Goal: Task Accomplishment & Management: Complete application form

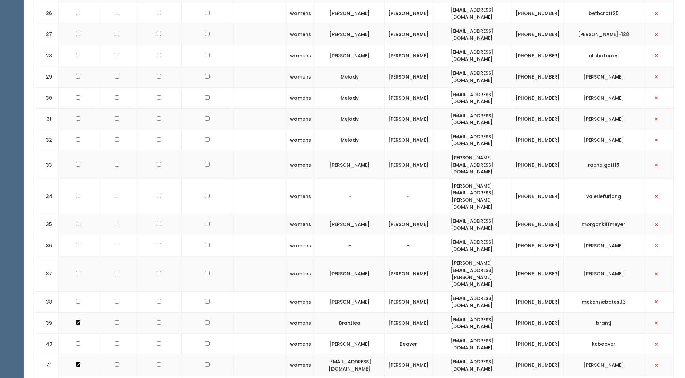
scroll to position [822, 0]
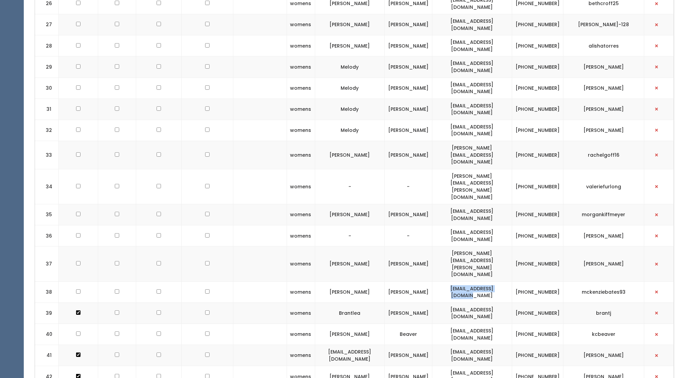
drag, startPoint x: 444, startPoint y: 231, endPoint x: 512, endPoint y: 234, distance: 67.7
click at [512, 281] on td "mckenzieketh@gmail.com" at bounding box center [472, 291] width 80 height 21
drag, startPoint x: 512, startPoint y: 234, endPoint x: 505, endPoint y: 233, distance: 7.2
copy td "mckenzieketh@gmail.com"
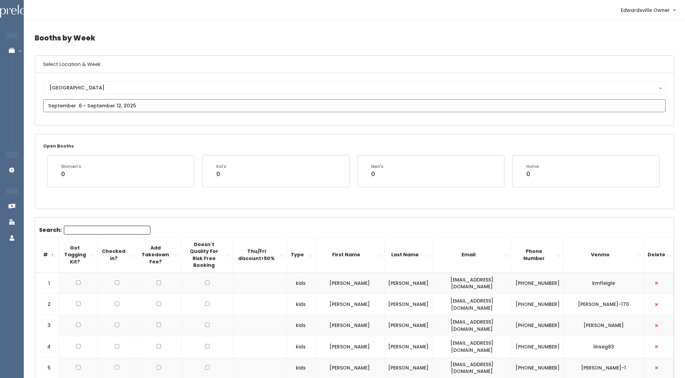
click at [110, 102] on input "text" at bounding box center [354, 105] width 623 height 13
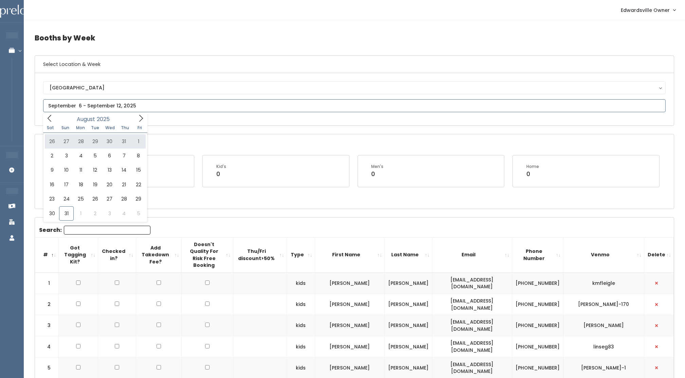
click at [139, 120] on icon at bounding box center [140, 117] width 7 height 7
type input "[DATE] to [DATE]"
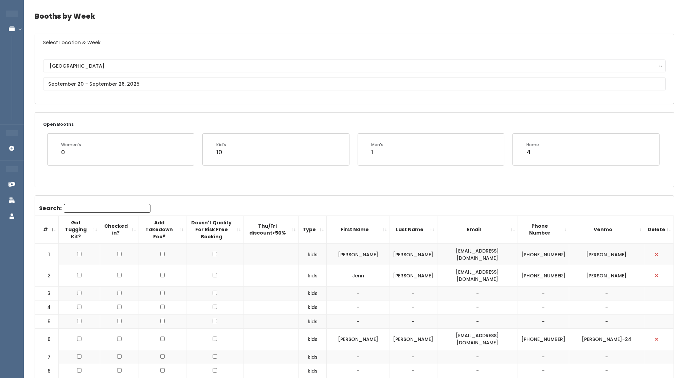
scroll to position [24, 0]
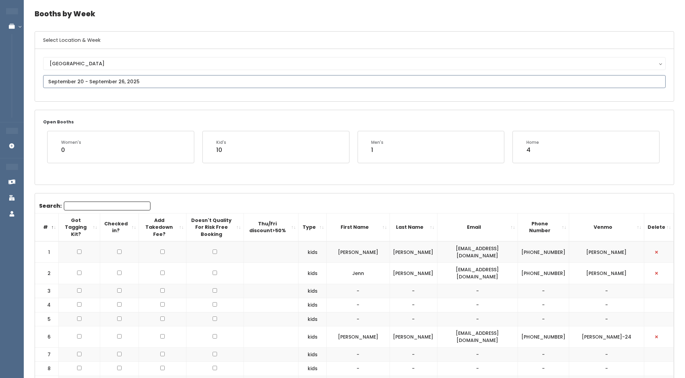
click at [323, 81] on input "text" at bounding box center [354, 81] width 623 height 13
click at [139, 93] on icon at bounding box center [140, 93] width 7 height 7
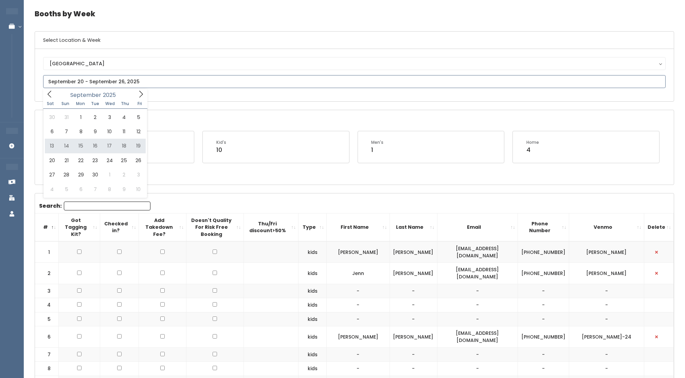
type input "September 13 to September 19"
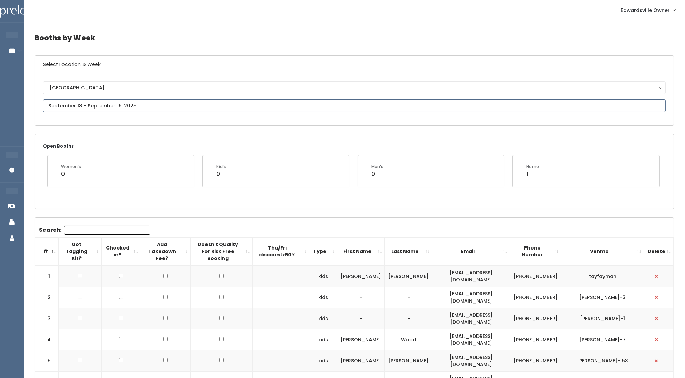
click at [204, 109] on input "text" at bounding box center [354, 105] width 623 height 13
click at [138, 120] on icon at bounding box center [140, 117] width 7 height 7
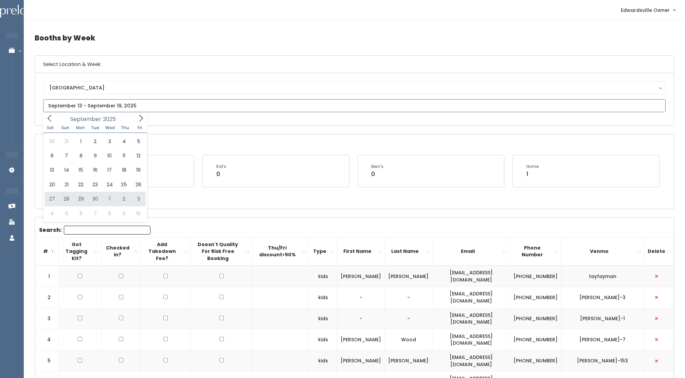
type input "September 27 to October 3"
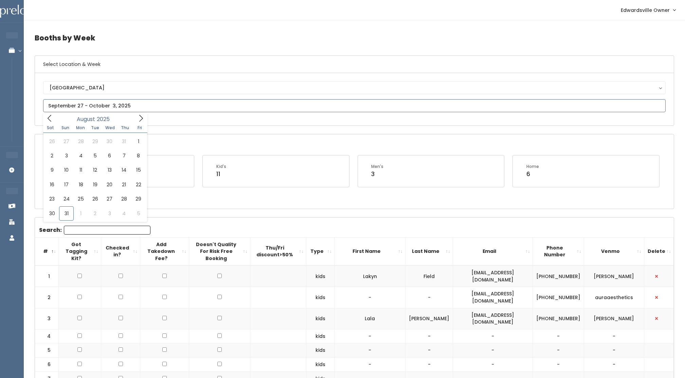
click at [139, 107] on input "text" at bounding box center [354, 105] width 623 height 13
type input "August 23 to August 29"
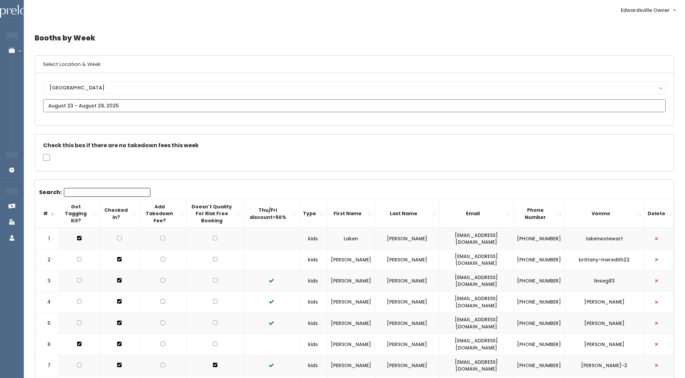
click at [133, 110] on input "text" at bounding box center [354, 105] width 623 height 13
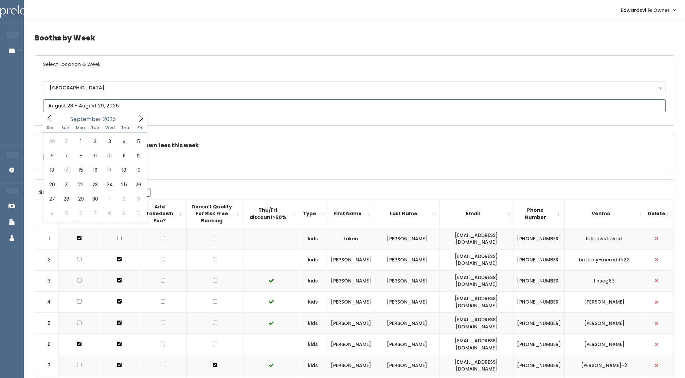
click at [142, 118] on icon at bounding box center [141, 117] width 4 height 7
type input "[DATE] to [DATE]"
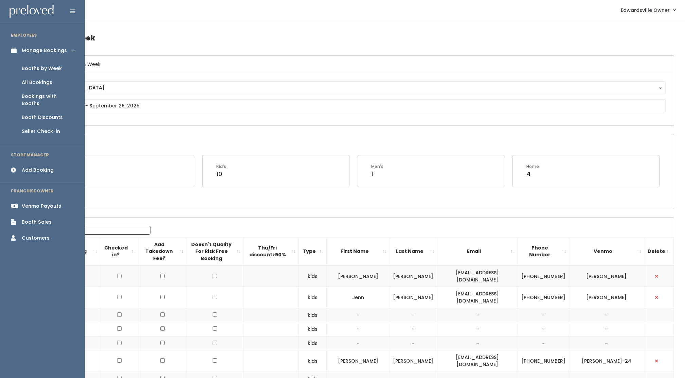
click at [11, 167] on icon at bounding box center [16, 170] width 10 height 6
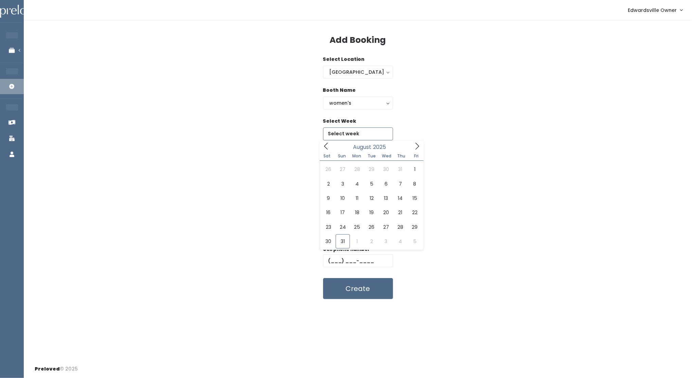
click at [371, 129] on input "text" at bounding box center [358, 133] width 70 height 13
click at [416, 145] on icon at bounding box center [416, 145] width 7 height 7
type input "September 20 to September 26"
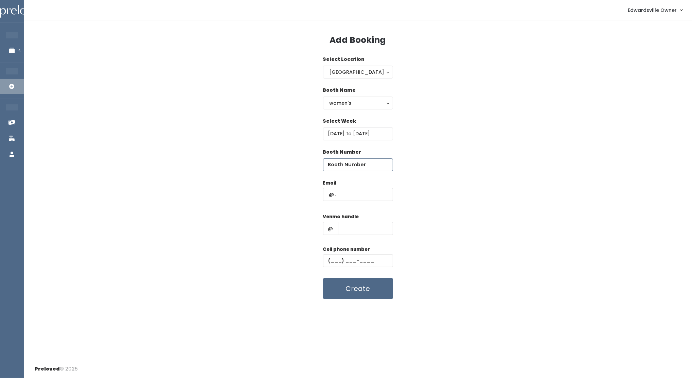
click at [359, 167] on input "number" at bounding box center [358, 164] width 70 height 13
type input "14"
click at [372, 102] on div "women's" at bounding box center [358, 102] width 57 height 7
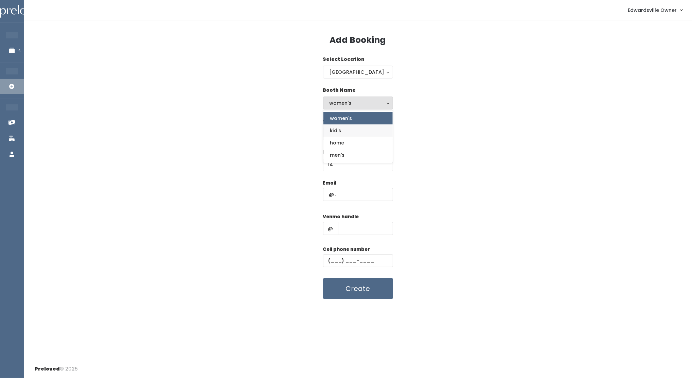
click at [359, 128] on link "kid's" at bounding box center [357, 130] width 69 height 12
click at [393, 100] on button "kid's" at bounding box center [358, 102] width 70 height 13
click at [366, 118] on link "women's" at bounding box center [357, 118] width 69 height 12
select select "womens"
click at [371, 196] on input "text" at bounding box center [358, 194] width 70 height 13
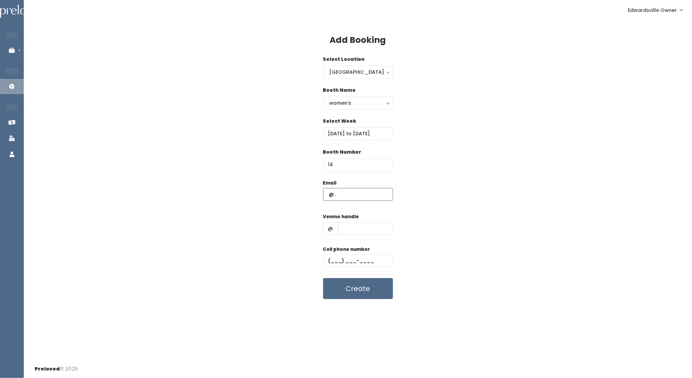
drag, startPoint x: 371, startPoint y: 196, endPoint x: 363, endPoint y: 186, distance: 13.4
drag, startPoint x: 363, startPoint y: 186, endPoint x: 351, endPoint y: 199, distance: 18.1
paste input "[EMAIL_ADDRESS][DOMAIN_NAME]"
type input "[EMAIL_ADDRESS][DOMAIN_NAME]"
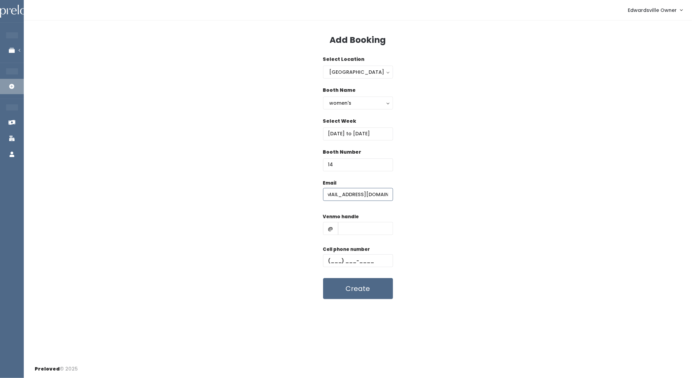
scroll to position [0, 0]
click at [331, 262] on input "text" at bounding box center [358, 260] width 70 height 13
paste input "(618) 960-2468"
type input "(618) 960-2468"
click at [341, 231] on input "text" at bounding box center [365, 228] width 55 height 13
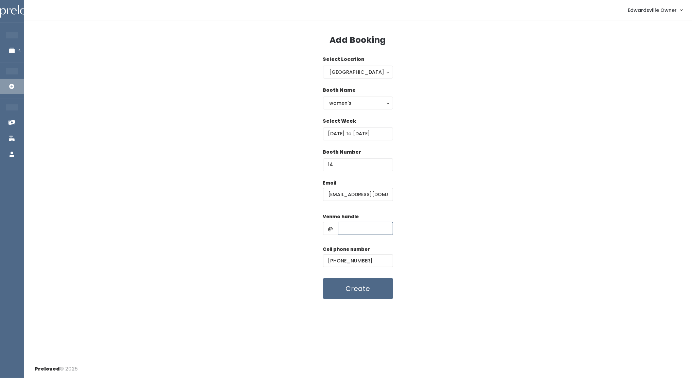
paste input "mckenziebates93"
type input "mckenziebates93"
click at [373, 292] on button "Create" at bounding box center [358, 288] width 70 height 21
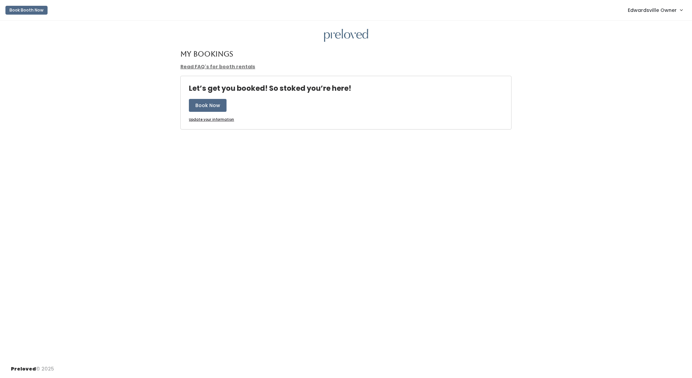
click at [663, 9] on span "Edwardsville Owner" at bounding box center [652, 9] width 49 height 7
click at [663, 24] on link "Admin Home" at bounding box center [658, 27] width 61 height 12
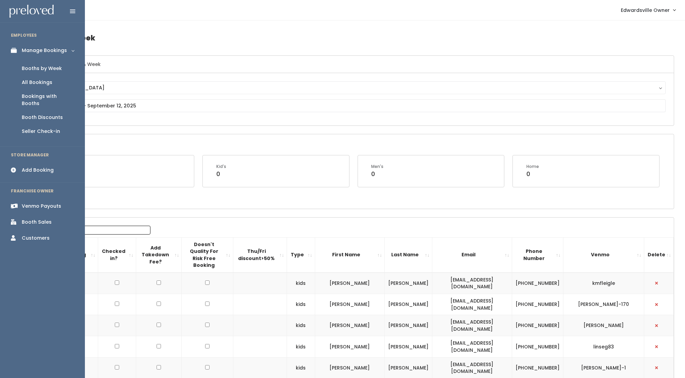
click at [42, 71] on div "Booths by Week" at bounding box center [42, 68] width 40 height 7
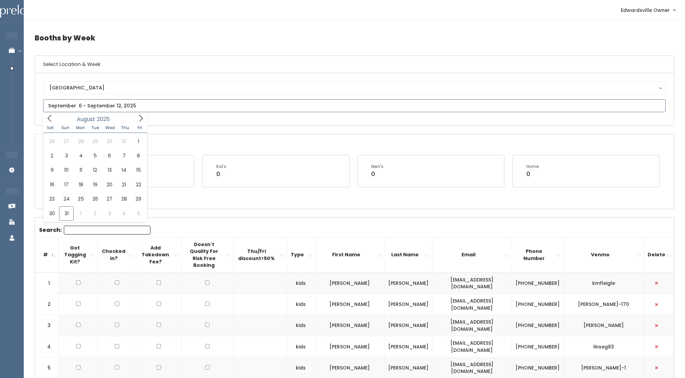
click at [129, 104] on input "text" at bounding box center [354, 105] width 623 height 13
click at [141, 118] on icon at bounding box center [140, 117] width 7 height 7
type input "September 20 to September 26"
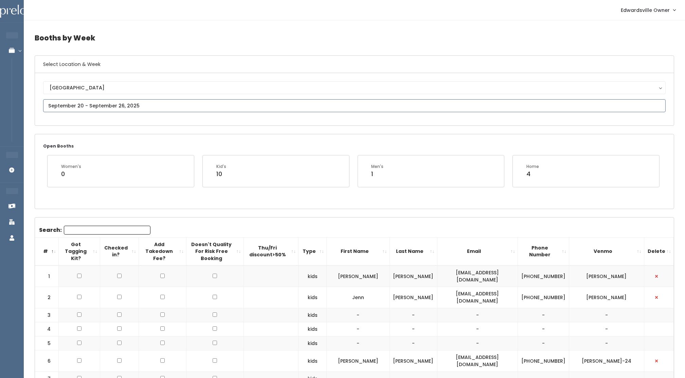
click at [156, 110] on input "text" at bounding box center [354, 105] width 623 height 13
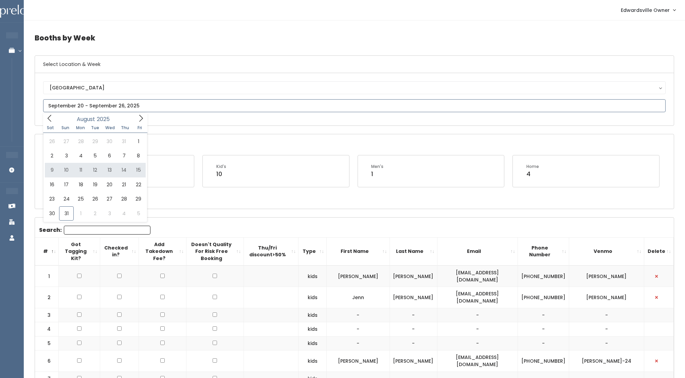
type input "August 9 to August 15"
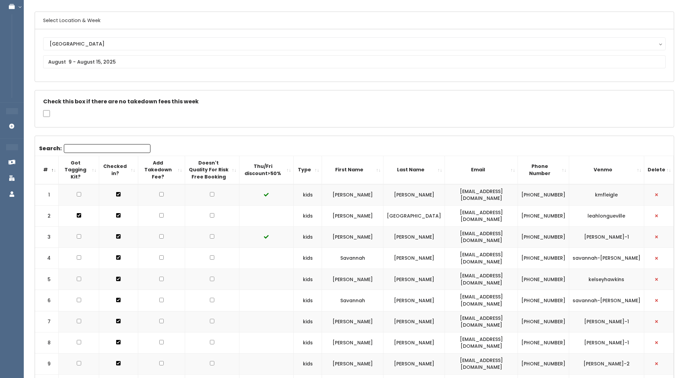
scroll to position [42, 0]
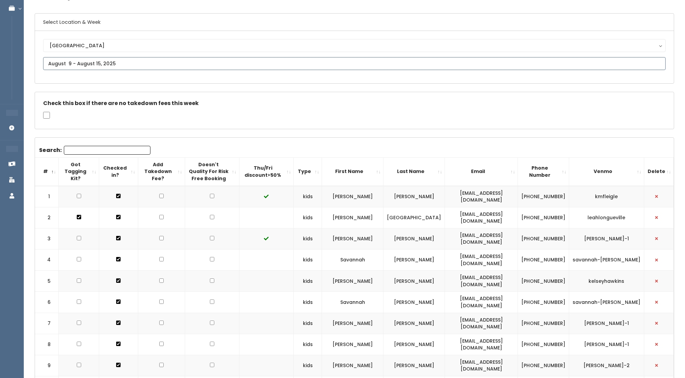
click at [195, 64] on input "text" at bounding box center [354, 63] width 623 height 13
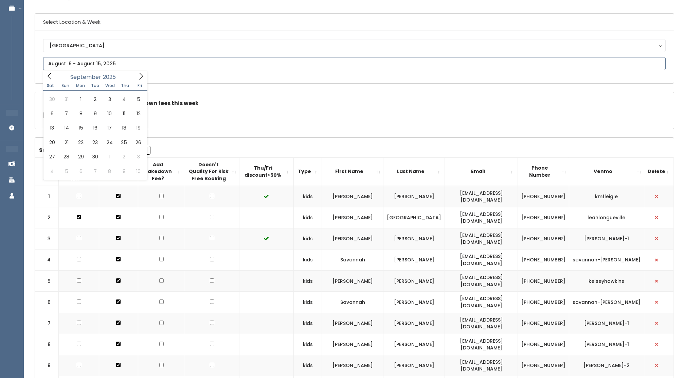
click at [144, 75] on icon at bounding box center [140, 75] width 7 height 7
type input "September 6 to September 12"
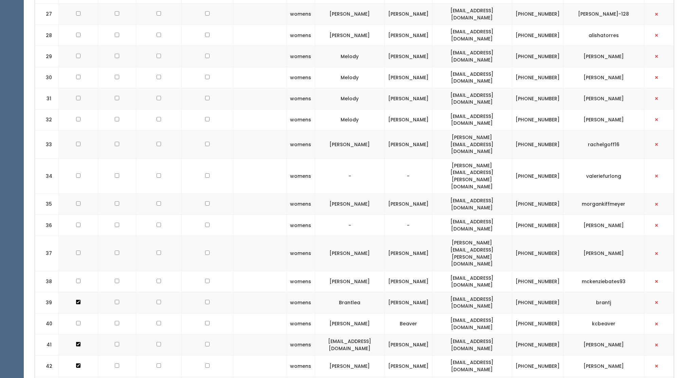
scroll to position [844, 0]
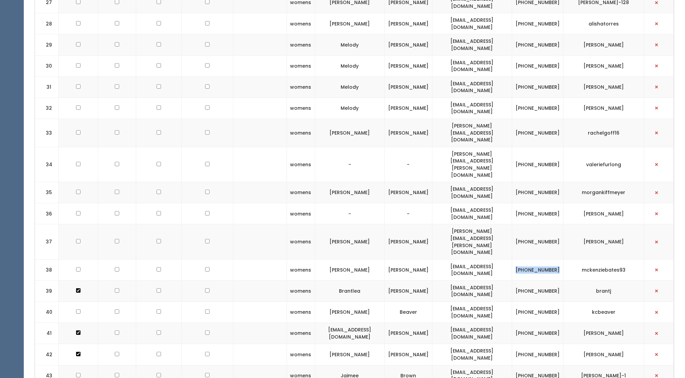
drag, startPoint x: 526, startPoint y: 205, endPoint x: 551, endPoint y: 211, distance: 25.6
click at [551, 259] on td "(618) 960-2468" at bounding box center [537, 269] width 51 height 21
drag, startPoint x: 551, startPoint y: 211, endPoint x: 534, endPoint y: 204, distance: 18.2
copy td "(618) 960-2468"
drag, startPoint x: 583, startPoint y: 210, endPoint x: 626, endPoint y: 211, distance: 42.8
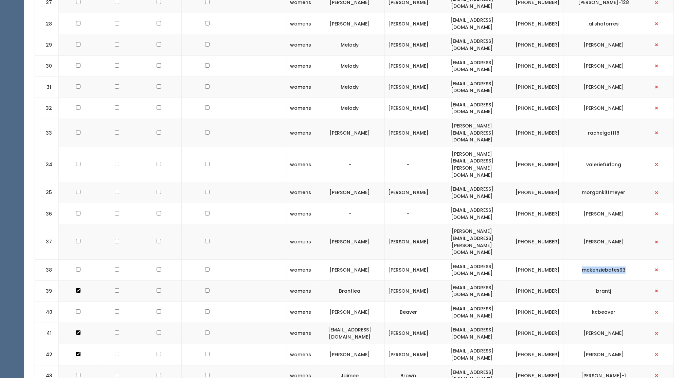
click at [626, 259] on td "mckenziebates93" at bounding box center [603, 269] width 81 height 21
drag, startPoint x: 626, startPoint y: 211, endPoint x: 618, endPoint y: 210, distance: 8.2
copy td "mckenziebates93"
click at [659, 265] on button "button" at bounding box center [656, 269] width 9 height 9
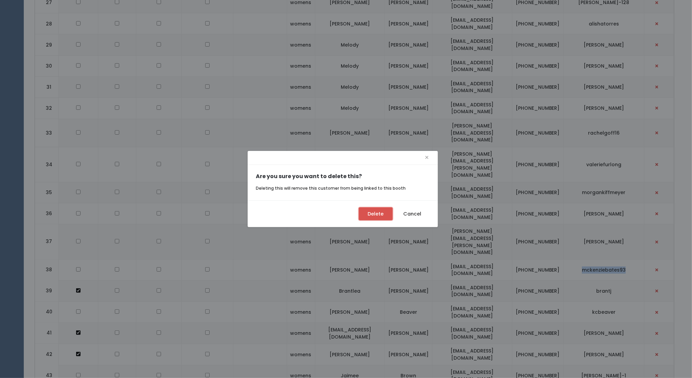
click at [382, 215] on button "Delete" at bounding box center [376, 213] width 34 height 13
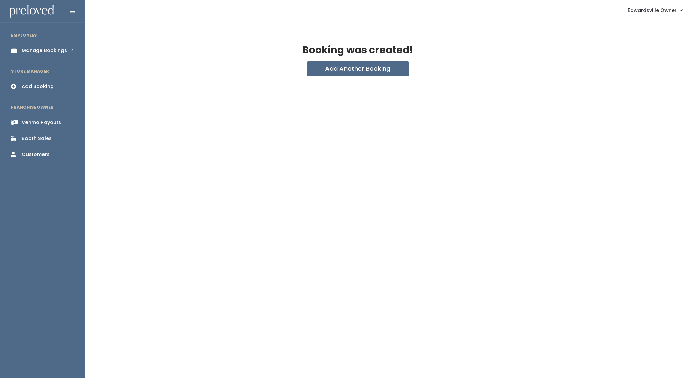
click at [50, 45] on link "Manage Bookings" at bounding box center [42, 50] width 85 height 15
click at [44, 67] on div "Booths by Week" at bounding box center [42, 68] width 40 height 7
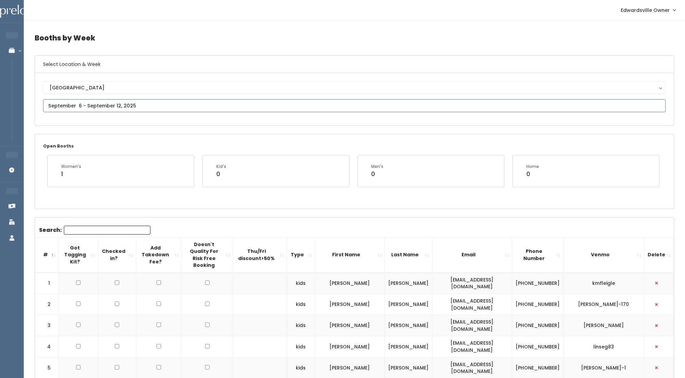
click at [149, 106] on input "text" at bounding box center [354, 105] width 623 height 13
click at [142, 117] on icon at bounding box center [140, 117] width 7 height 7
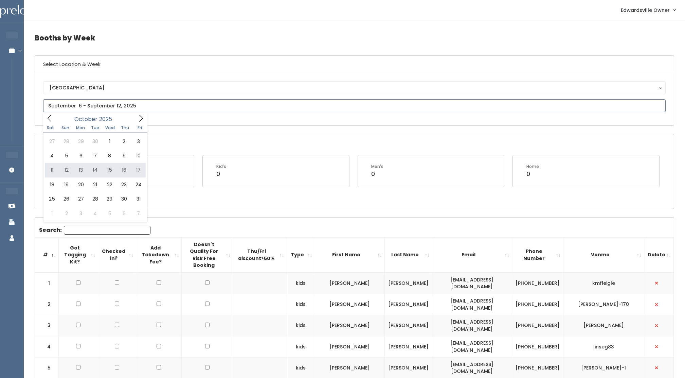
type input "October 11 to October 17"
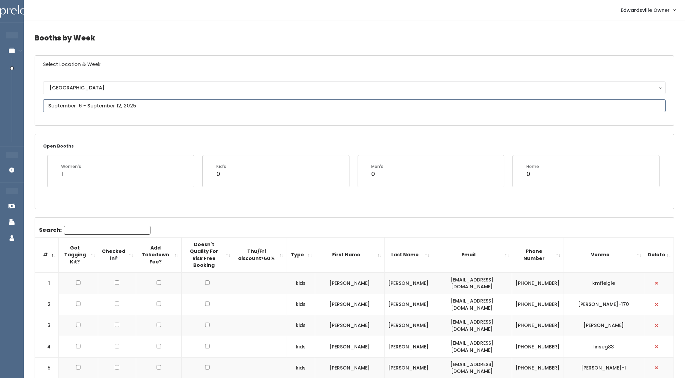
click at [146, 105] on input "text" at bounding box center [354, 105] width 623 height 13
click at [143, 117] on icon at bounding box center [140, 117] width 7 height 7
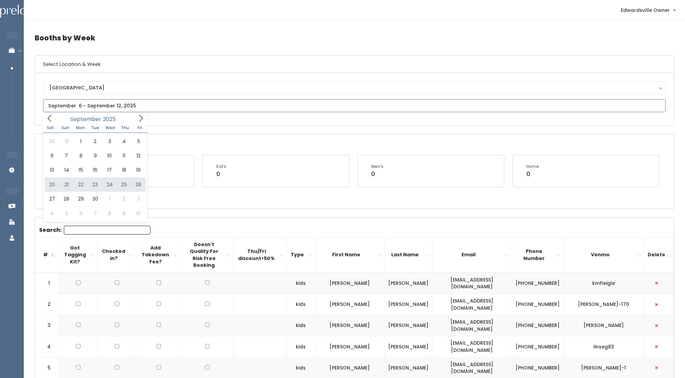
type input "[DATE] to [DATE]"
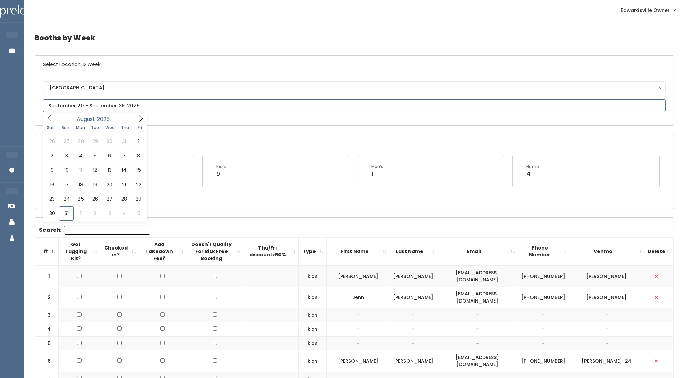
drag, startPoint x: 47, startPoint y: 106, endPoint x: 149, endPoint y: 111, distance: 102.0
click at [149, 111] on input "text" at bounding box center [354, 105] width 623 height 13
click at [137, 103] on input "text" at bounding box center [354, 105] width 623 height 13
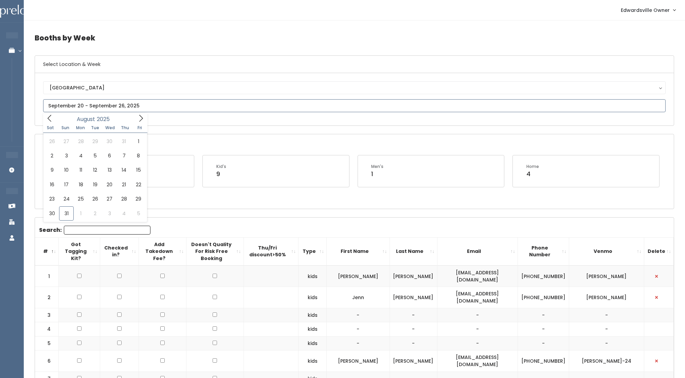
click at [137, 103] on input "text" at bounding box center [354, 105] width 623 height 13
click at [235, 124] on div "Edwardsville Edwardsville" at bounding box center [354, 99] width 639 height 52
click at [112, 103] on input "text" at bounding box center [354, 105] width 623 height 13
click at [142, 118] on icon at bounding box center [141, 117] width 4 height 7
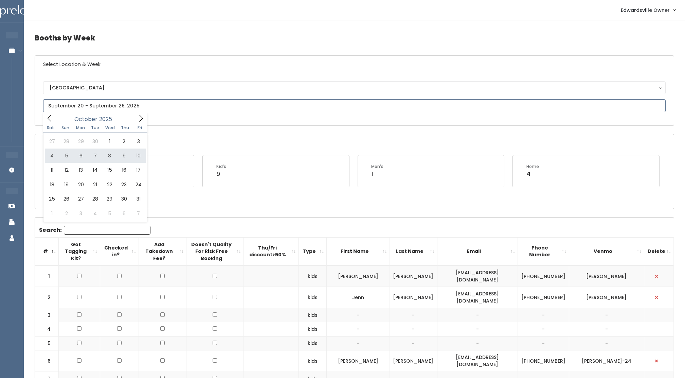
type input "October 4 to October 10"
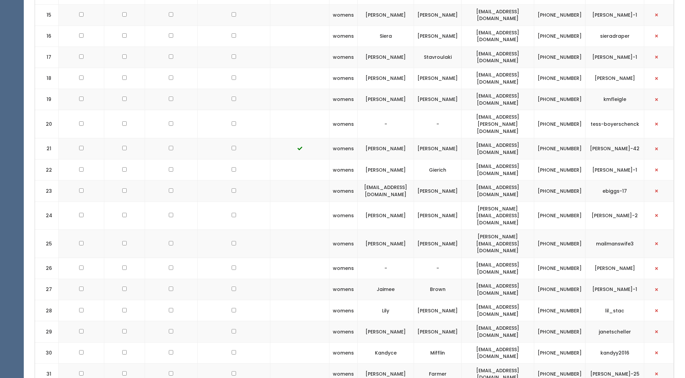
scroll to position [482, 0]
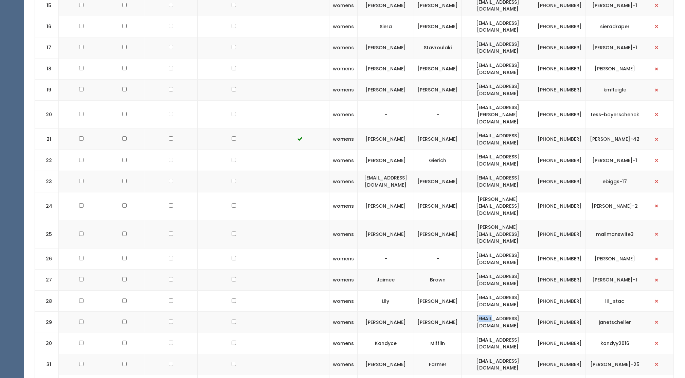
drag, startPoint x: 473, startPoint y: 215, endPoint x: 485, endPoint y: 214, distance: 11.9
click at [485, 312] on td "janetscheller@hotmail.com" at bounding box center [498, 322] width 73 height 21
drag, startPoint x: 485, startPoint y: 214, endPoint x: 539, endPoint y: 213, distance: 54.4
click at [534, 312] on td "janetscheller@hotmail.com" at bounding box center [498, 322] width 73 height 21
drag, startPoint x: 539, startPoint y: 213, endPoint x: 521, endPoint y: 209, distance: 18.9
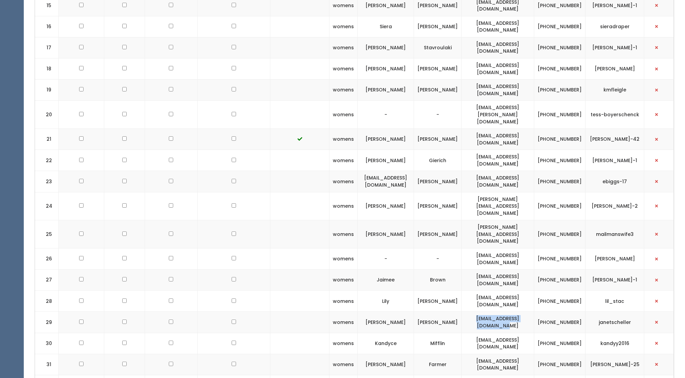
copy td "[EMAIL_ADDRESS][DOMAIN_NAME]"
drag, startPoint x: 599, startPoint y: 211, endPoint x: 634, endPoint y: 213, distance: 35.8
click at [634, 312] on td "janetscheller" at bounding box center [615, 322] width 59 height 21
drag, startPoint x: 634, startPoint y: 213, endPoint x: 623, endPoint y: 213, distance: 11.6
copy td "janetscheller"
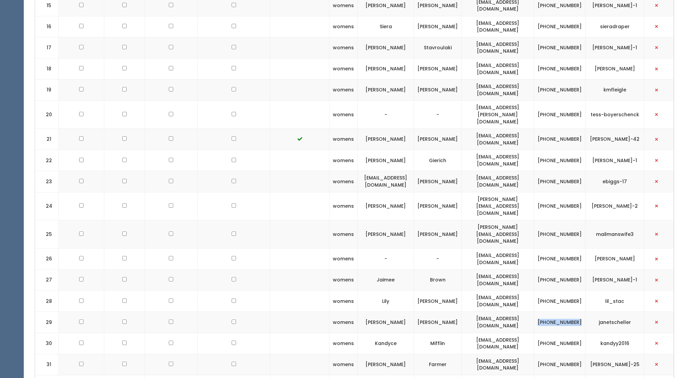
drag, startPoint x: 545, startPoint y: 214, endPoint x: 584, endPoint y: 217, distance: 39.2
click at [584, 312] on td "(618) 514-1206" at bounding box center [559, 322] width 51 height 21
drag, startPoint x: 584, startPoint y: 217, endPoint x: 578, endPoint y: 216, distance: 7.0
copy td "(618) 514-1206"
click at [657, 320] on span "button" at bounding box center [656, 322] width 3 height 4
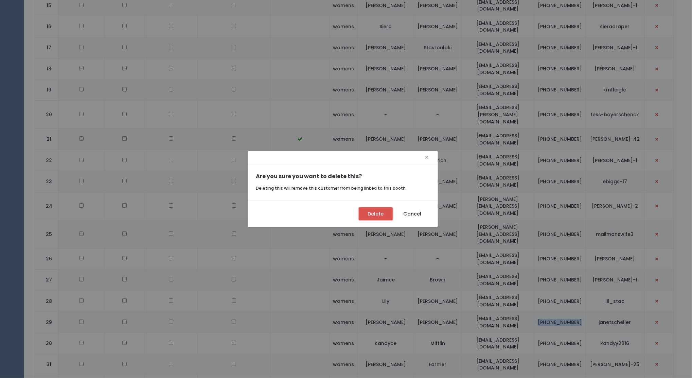
click at [367, 215] on button "Delete" at bounding box center [376, 213] width 34 height 13
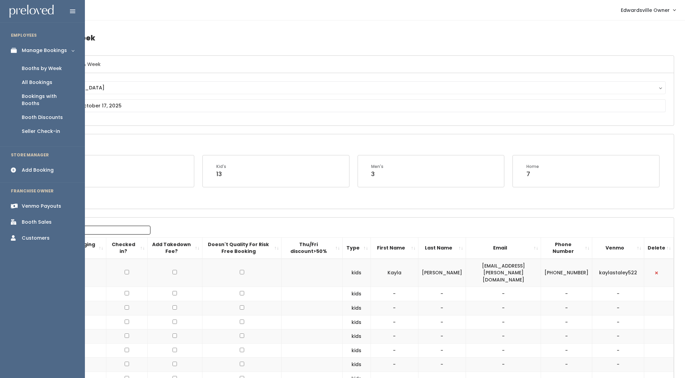
click at [20, 162] on link "Add Booking" at bounding box center [42, 169] width 85 height 15
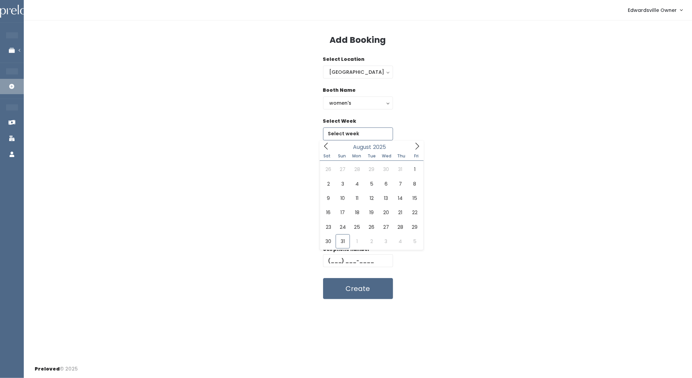
click at [355, 131] on input "text" at bounding box center [358, 133] width 70 height 13
click at [420, 145] on icon at bounding box center [416, 145] width 7 height 7
type input "[DATE] to [DATE]"
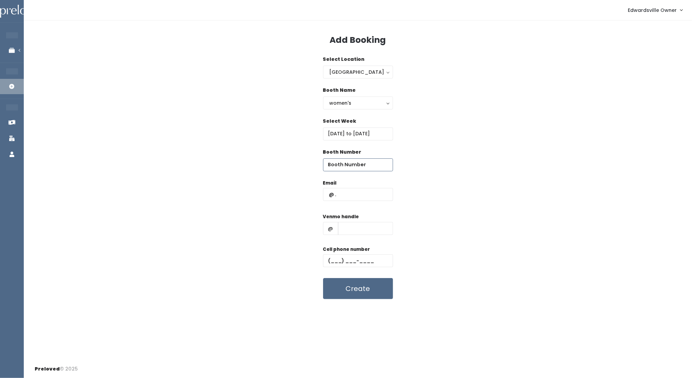
click at [363, 163] on input "number" at bounding box center [358, 164] width 70 height 13
type input "29"
click at [353, 196] on input "text" at bounding box center [358, 194] width 70 height 13
paste input "janetscheller@hotmail.com"
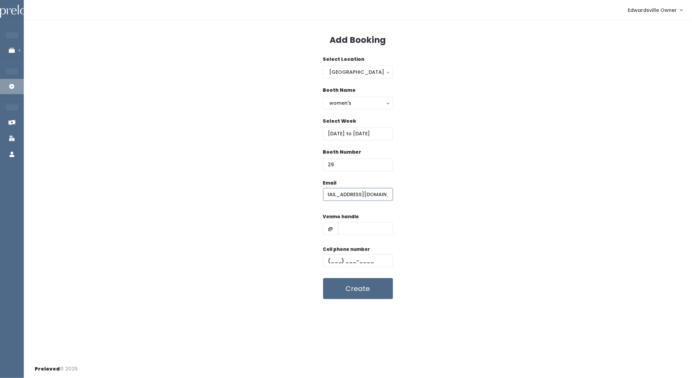
type input "janetscheller@hotmail.com"
click at [347, 223] on input "text" at bounding box center [365, 228] width 55 height 13
paste input "janetscheller"
type input "janetscheller"
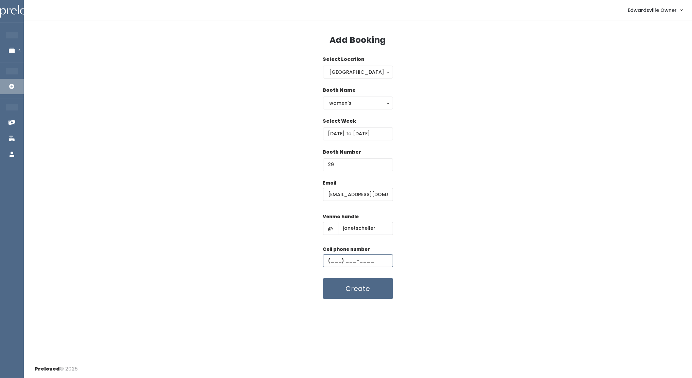
click at [330, 259] on input "text" at bounding box center [358, 260] width 70 height 13
paste input "(618) 514-1206"
type input "(618) 514-1206"
click at [360, 289] on button "Create" at bounding box center [358, 288] width 70 height 21
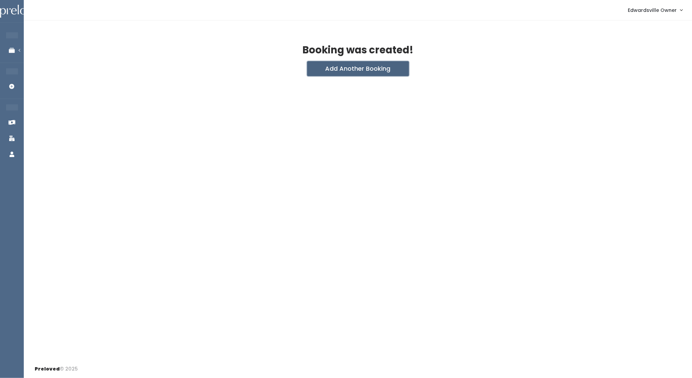
click at [333, 68] on button "Add Another Booking" at bounding box center [358, 68] width 102 height 15
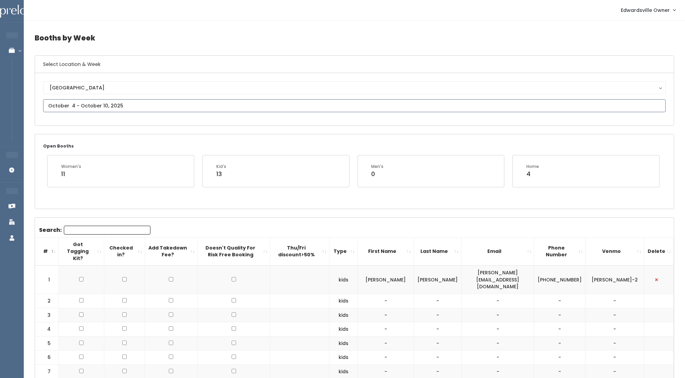
click at [120, 104] on input "text" at bounding box center [354, 105] width 623 height 13
click at [142, 114] on icon at bounding box center [140, 117] width 7 height 7
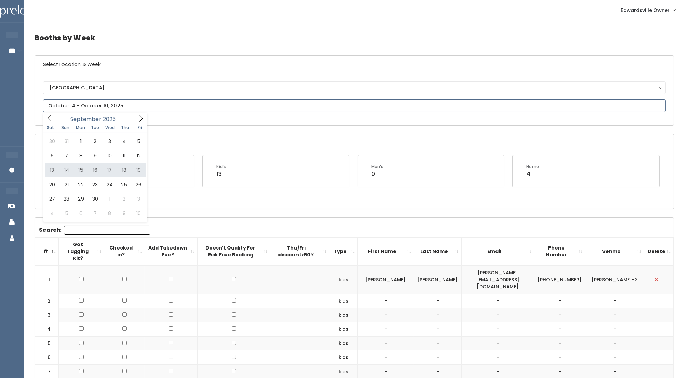
type input "September 13 to September 19"
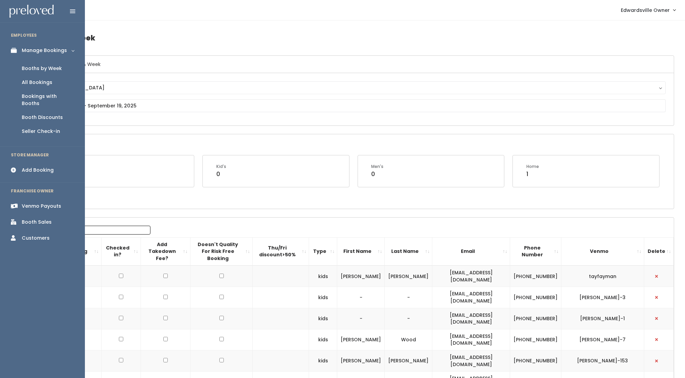
click at [29, 234] on div "Customers" at bounding box center [36, 237] width 28 height 7
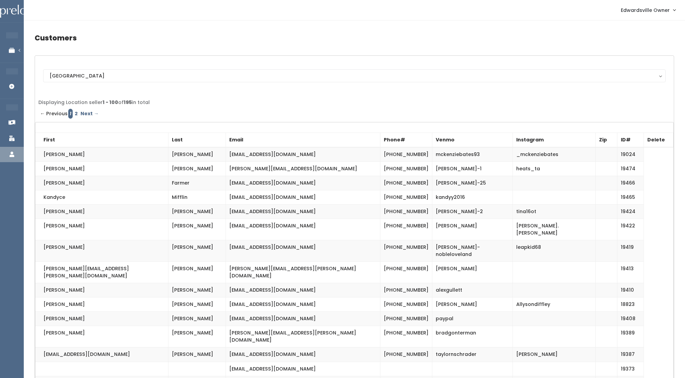
click at [70, 139] on th "First" at bounding box center [101, 140] width 133 height 15
click at [46, 141] on th "First" at bounding box center [101, 140] width 133 height 15
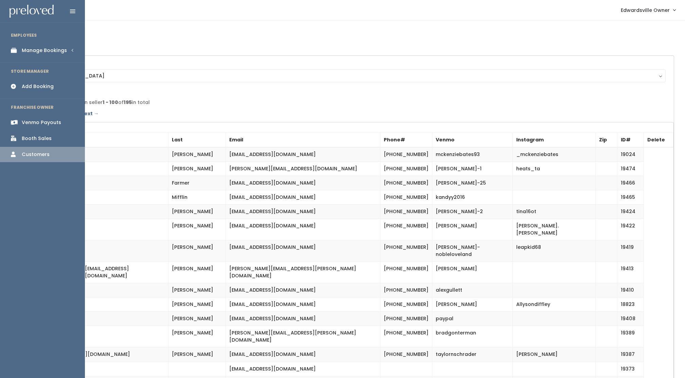
click at [37, 52] on div "Manage Bookings" at bounding box center [44, 50] width 45 height 7
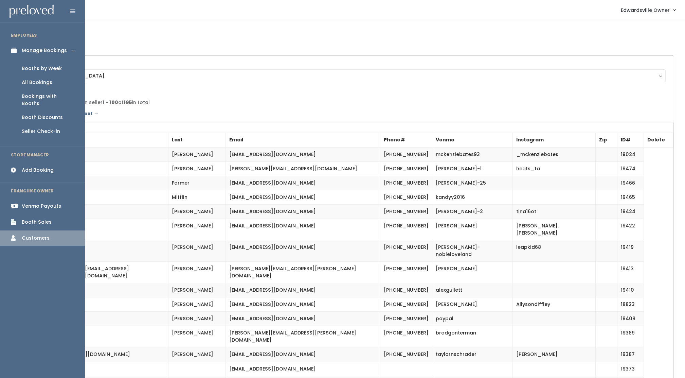
click at [36, 72] on link "Booths by Week" at bounding box center [42, 68] width 85 height 14
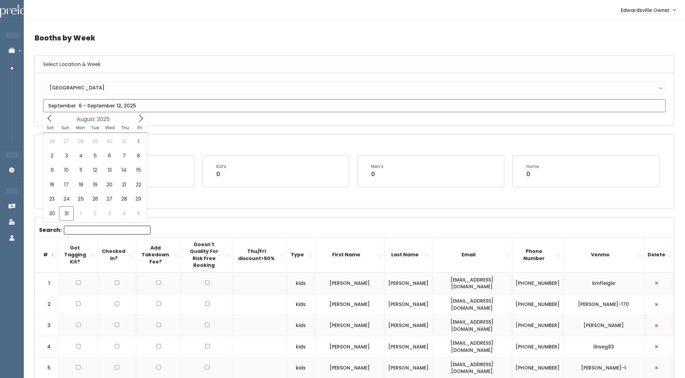
click at [375, 110] on input "text" at bounding box center [354, 105] width 623 height 13
click at [139, 117] on icon at bounding box center [140, 117] width 7 height 7
type input "[DATE] to [DATE]"
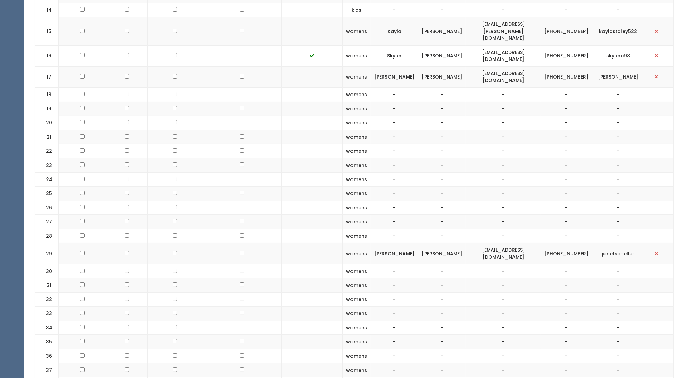
scroll to position [454, 0]
drag, startPoint x: 472, startPoint y: 222, endPoint x: 539, endPoint y: 226, distance: 67.4
click at [539, 242] on td "[EMAIL_ADDRESS][DOMAIN_NAME]" at bounding box center [503, 252] width 75 height 21
drag, startPoint x: 539, startPoint y: 226, endPoint x: 531, endPoint y: 223, distance: 9.3
copy td "[EMAIL_ADDRESS][DOMAIN_NAME]"
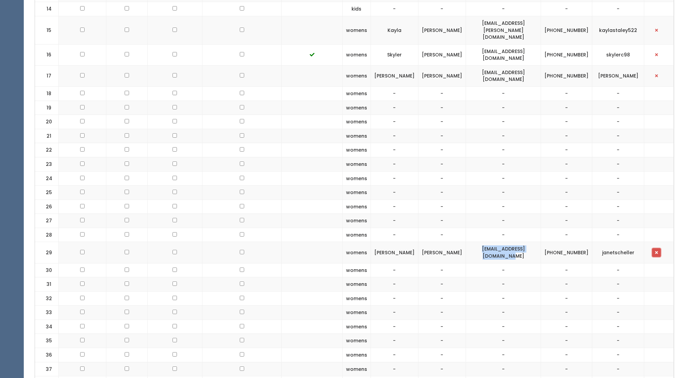
click at [655, 248] on button "button" at bounding box center [656, 252] width 9 height 9
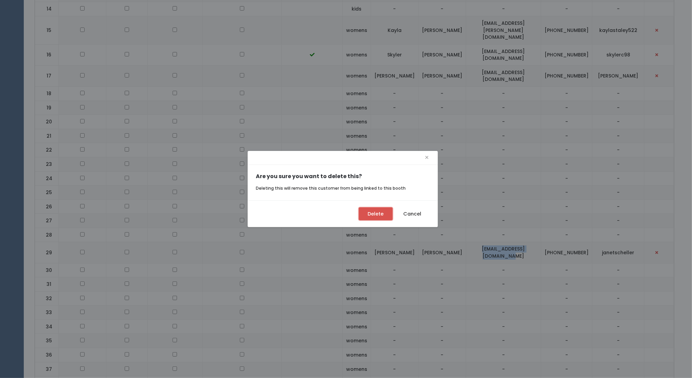
click at [384, 212] on button "Delete" at bounding box center [376, 213] width 34 height 13
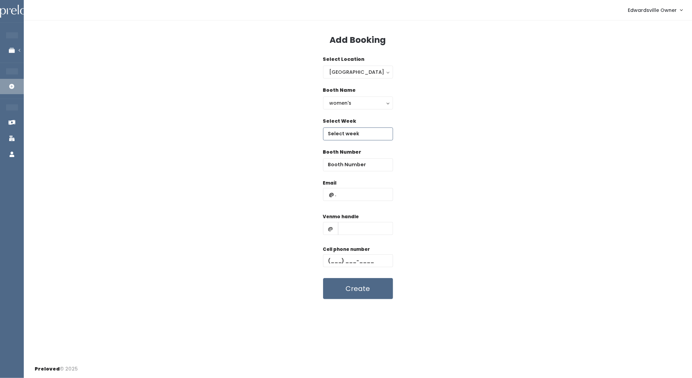
click at [358, 130] on input "text" at bounding box center [358, 133] width 70 height 13
click at [416, 146] on icon at bounding box center [416, 145] width 7 height 7
type input "[DATE] to [DATE]"
click at [361, 166] on input "number" at bounding box center [358, 164] width 70 height 13
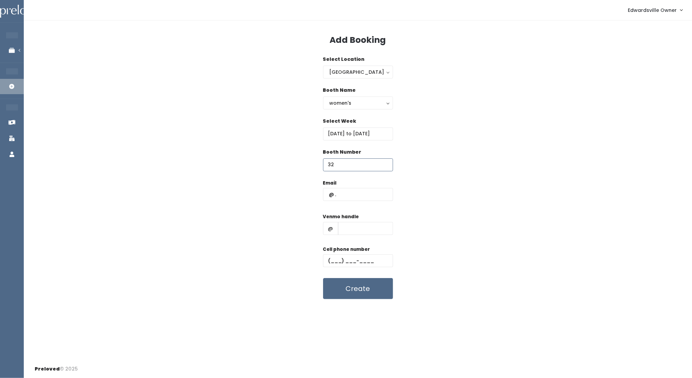
type input "32"
click at [358, 195] on input "text" at bounding box center [358, 194] width 70 height 13
type input "[EMAIL_ADDRESS][DOMAIN_NAME]"
type input "janetscheller"
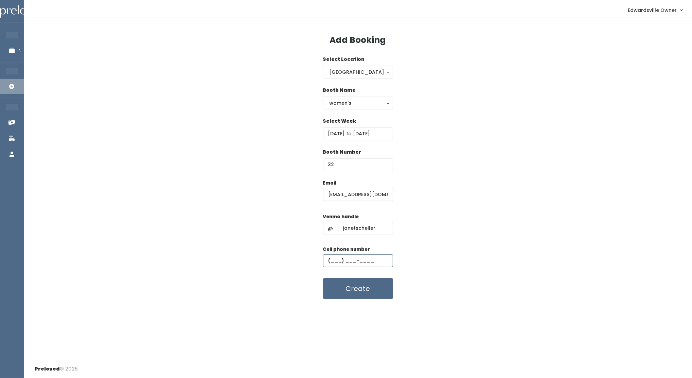
type input "[PHONE_NUMBER]"
click at [351, 292] on button "Create" at bounding box center [358, 288] width 70 height 21
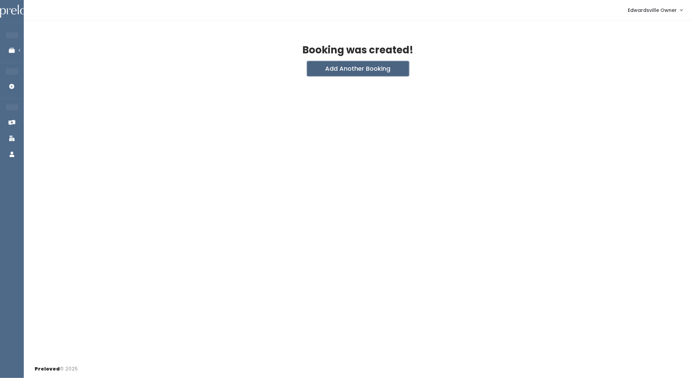
click at [361, 72] on button "Add Another Booking" at bounding box center [358, 68] width 102 height 15
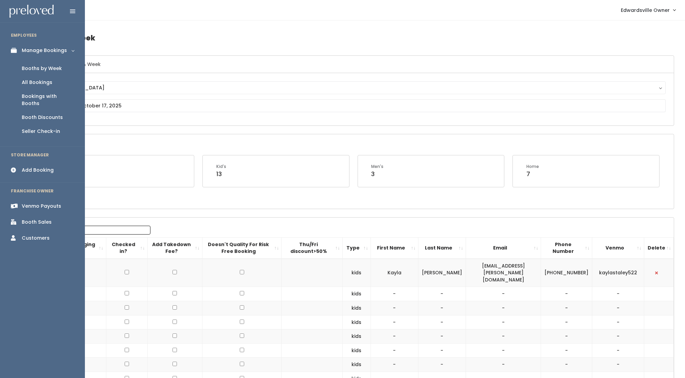
click at [41, 79] on div "All Bookings" at bounding box center [37, 82] width 31 height 7
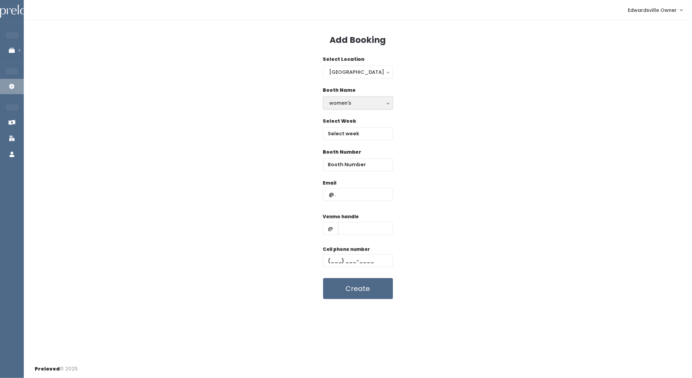
click at [368, 104] on div "women's" at bounding box center [358, 102] width 57 height 7
click at [352, 143] on link "home" at bounding box center [357, 143] width 69 height 12
select select "home"
click at [357, 135] on input "text" at bounding box center [358, 133] width 70 height 13
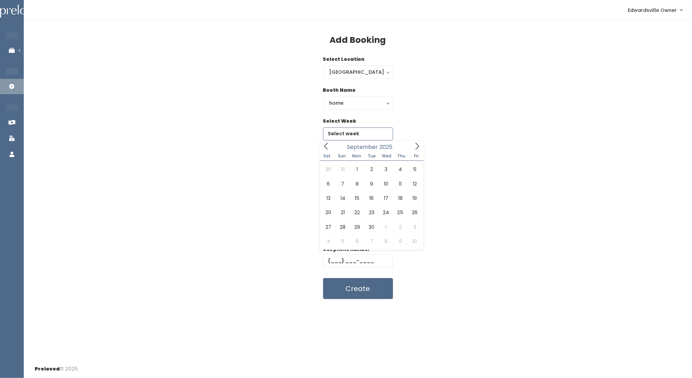
click at [419, 145] on icon at bounding box center [416, 145] width 7 height 7
type input "[DATE] to [DATE]"
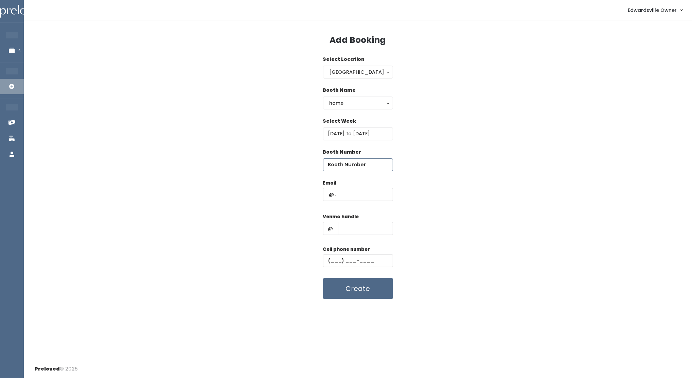
click at [370, 167] on input "number" at bounding box center [358, 164] width 70 height 13
type input "53"
click at [357, 196] on input "text" at bounding box center [358, 194] width 70 height 13
paste input "amnol1025@yahoo.com"
type input "amnol1025@yahoo.com"
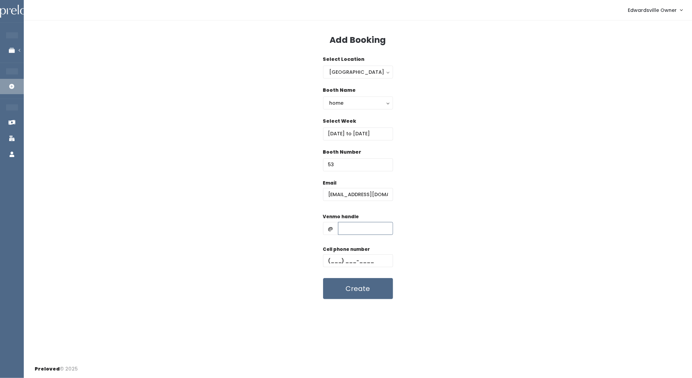
click at [369, 225] on input "text" at bounding box center [365, 228] width 55 height 13
paste input "aubree-noles"
type input "aubree-noles"
click at [329, 261] on input "text" at bounding box center [358, 260] width 70 height 13
paste input "[PHONE_NUMBER]"
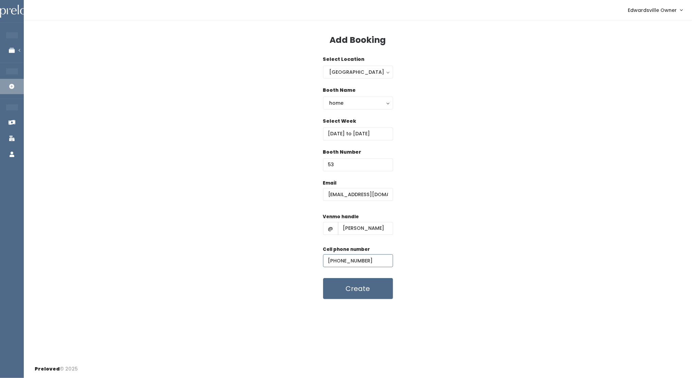
type input "[PHONE_NUMBER]"
click at [363, 104] on div "home" at bounding box center [358, 102] width 57 height 7
click at [361, 117] on link "women's" at bounding box center [357, 118] width 69 height 12
select select "womens"
click at [474, 167] on div "Booth Number 53" at bounding box center [358, 163] width 647 height 31
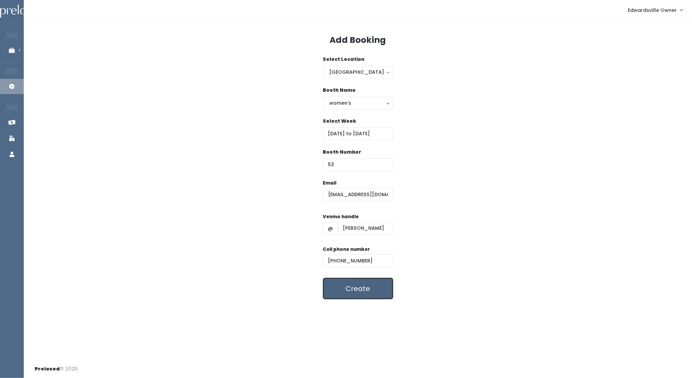
click at [365, 294] on button "Create" at bounding box center [358, 288] width 70 height 21
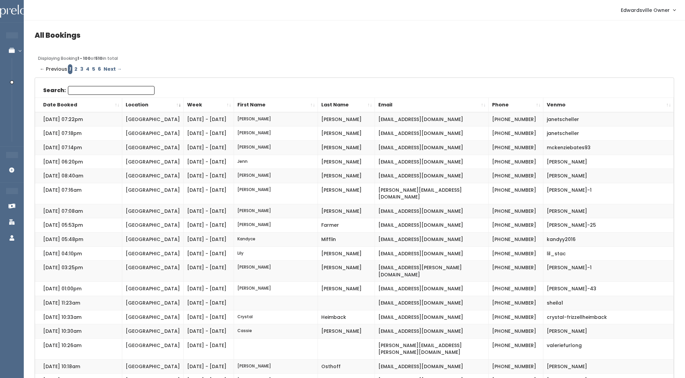
click at [102, 92] on input "Search:" at bounding box center [111, 90] width 87 height 9
type input "a"
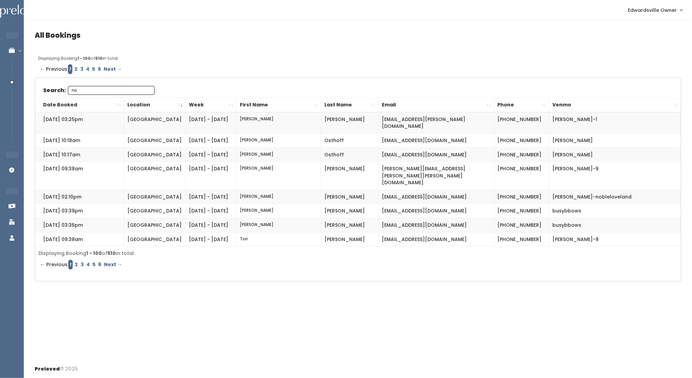
type input "n"
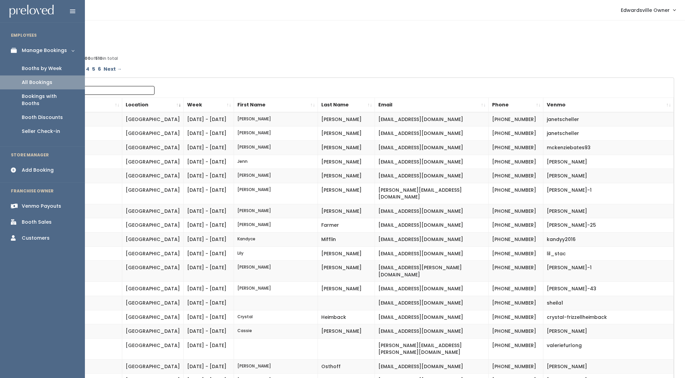
click at [32, 70] on div "Booths by Week" at bounding box center [42, 68] width 40 height 7
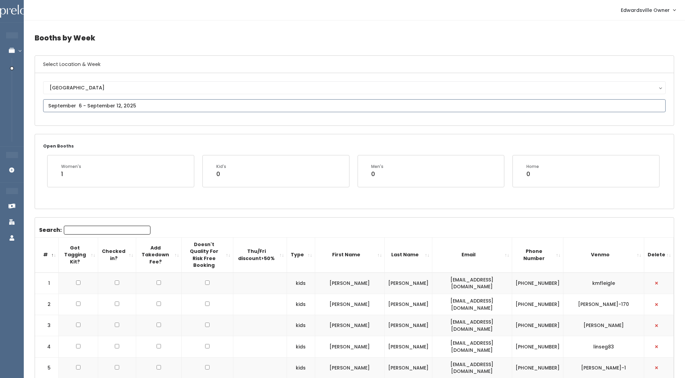
click at [131, 108] on input "text" at bounding box center [354, 105] width 623 height 13
type input "August 23 to August 29"
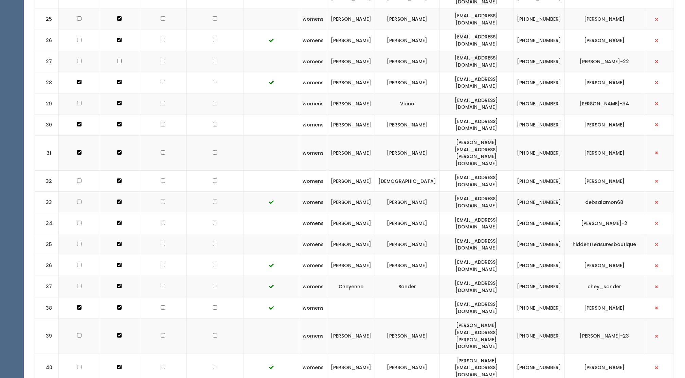
scroll to position [748, 0]
drag, startPoint x: 443, startPoint y: 204, endPoint x: 503, endPoint y: 200, distance: 60.6
click at [503, 296] on td "amnol1025@yahoo.com" at bounding box center [477, 306] width 74 height 21
drag, startPoint x: 503, startPoint y: 200, endPoint x: 497, endPoint y: 201, distance: 6.5
click at [497, 296] on td "[EMAIL_ADDRESS][DOMAIN_NAME]" at bounding box center [477, 306] width 74 height 21
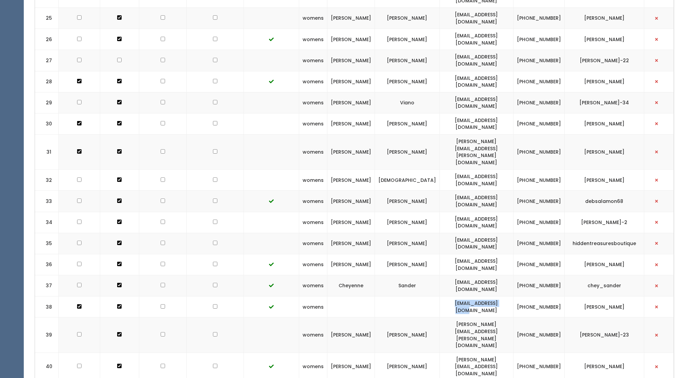
copy td "[EMAIL_ADDRESS][DOMAIN_NAME]"
drag, startPoint x: 586, startPoint y: 199, endPoint x: 622, endPoint y: 205, distance: 36.8
click at [622, 296] on td "aubree-noles" at bounding box center [605, 306] width 80 height 21
drag, startPoint x: 622, startPoint y: 205, endPoint x: 613, endPoint y: 202, distance: 9.6
copy td "aubree-noles"
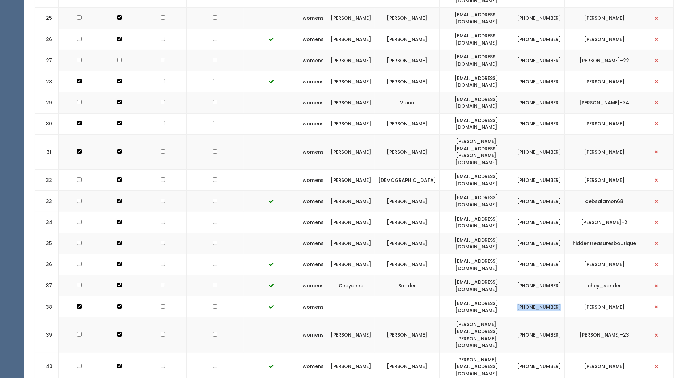
drag, startPoint x: 521, startPoint y: 202, endPoint x: 556, endPoint y: 200, distance: 35.1
click at [556, 296] on td "[PHONE_NUMBER]" at bounding box center [538, 306] width 51 height 21
drag, startPoint x: 556, startPoint y: 200, endPoint x: 552, endPoint y: 200, distance: 4.1
copy td "(217) 898-1919"
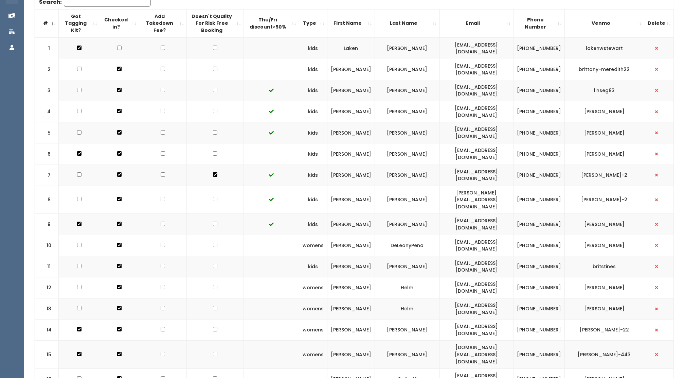
scroll to position [0, 0]
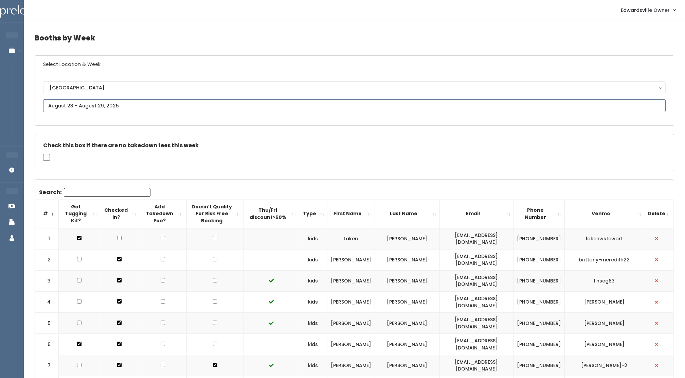
click at [164, 102] on input "text" at bounding box center [354, 105] width 623 height 13
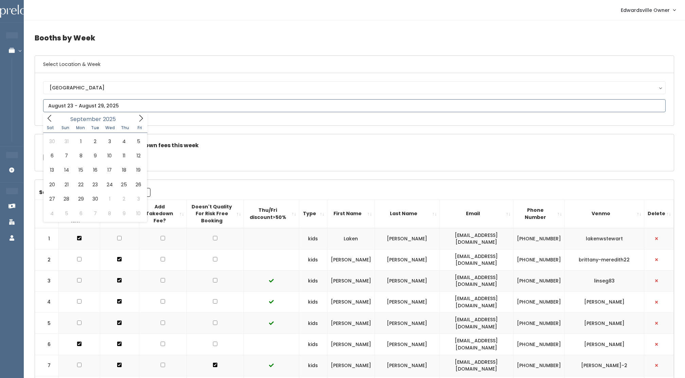
click at [140, 118] on icon at bounding box center [140, 117] width 7 height 7
type input "September 13 to September 19"
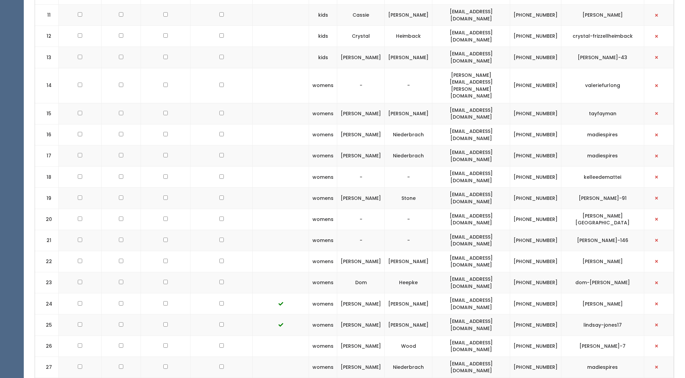
scroll to position [953, 0]
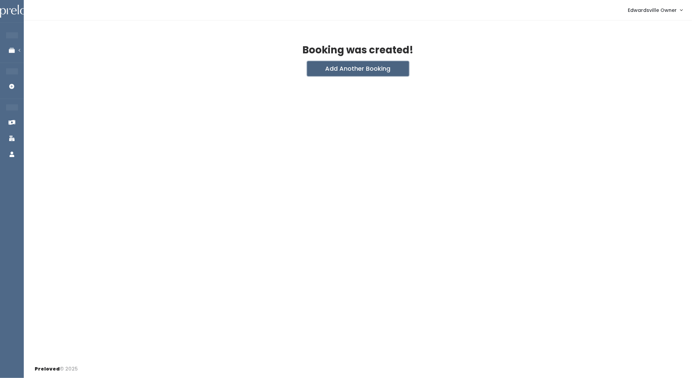
click at [352, 71] on button "Add Another Booking" at bounding box center [358, 68] width 102 height 15
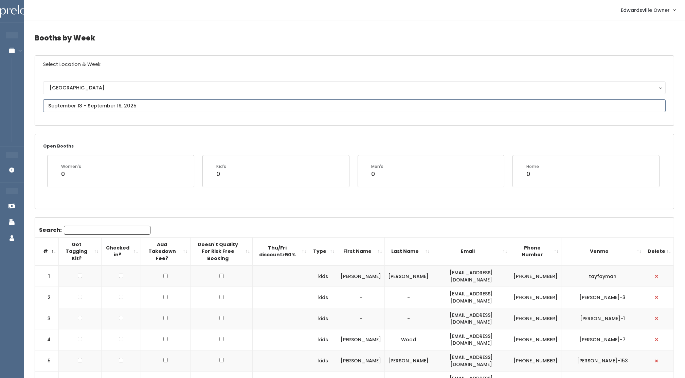
click at [147, 108] on input "text" at bounding box center [354, 105] width 623 height 13
click at [142, 118] on icon at bounding box center [140, 117] width 7 height 7
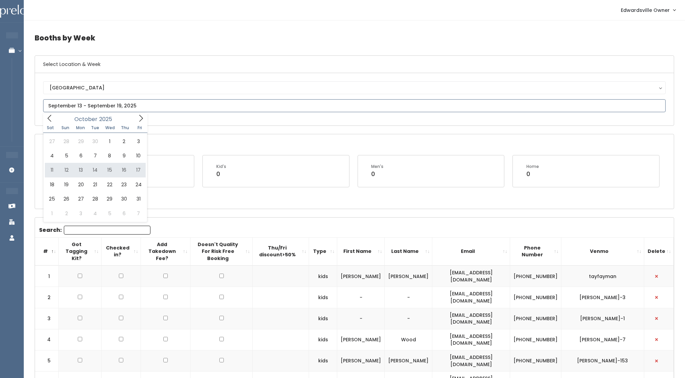
type input "October 11 to October 17"
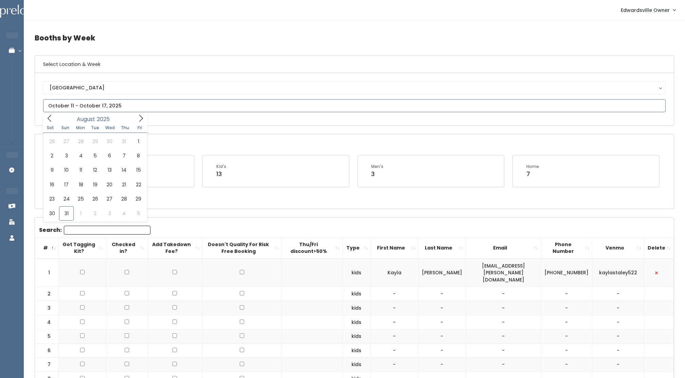
click at [122, 104] on input "text" at bounding box center [354, 105] width 623 height 13
type input "[DATE] to [DATE]"
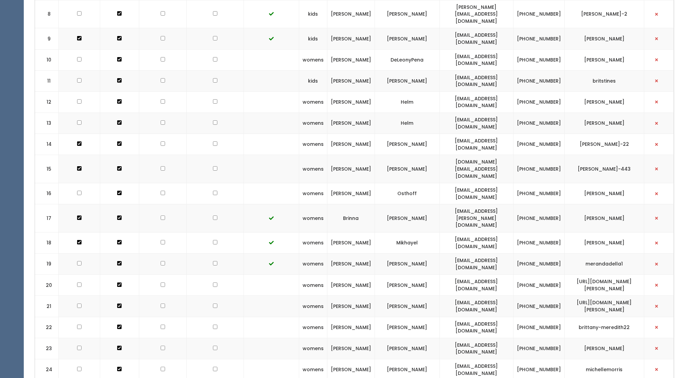
scroll to position [72, 0]
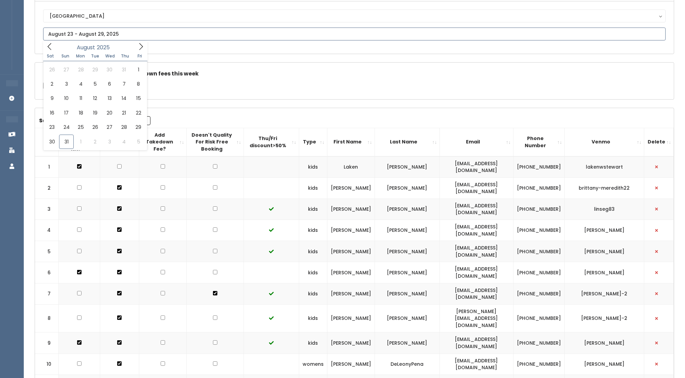
click at [170, 36] on input "text" at bounding box center [354, 34] width 623 height 13
type input "August 16 to August 22"
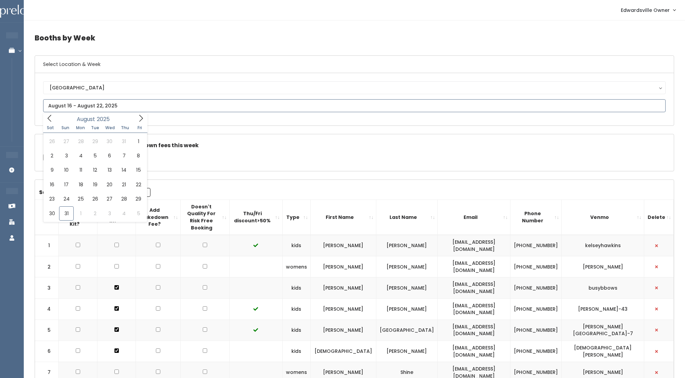
click at [122, 110] on input "text" at bounding box center [354, 105] width 623 height 13
type input "August 30 to September 5"
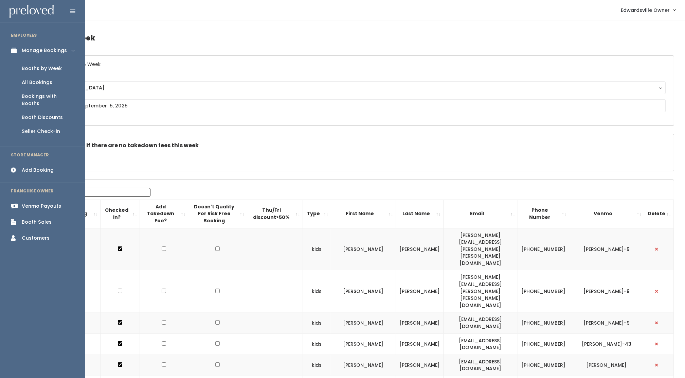
click at [23, 83] on div "All Bookings" at bounding box center [37, 82] width 31 height 7
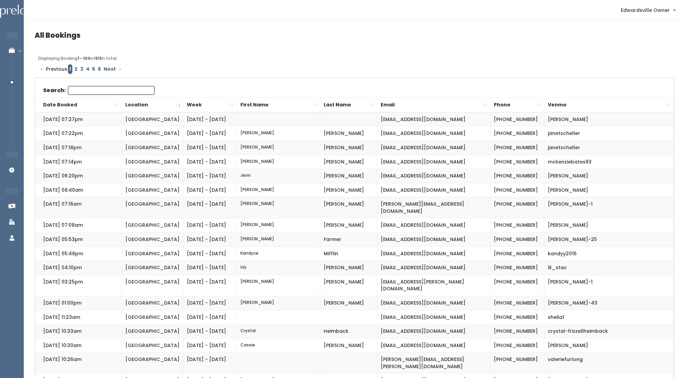
click at [108, 89] on input "Search:" at bounding box center [111, 90] width 87 height 9
type input "l"
click at [261, 99] on th "First Name" at bounding box center [279, 105] width 84 height 15
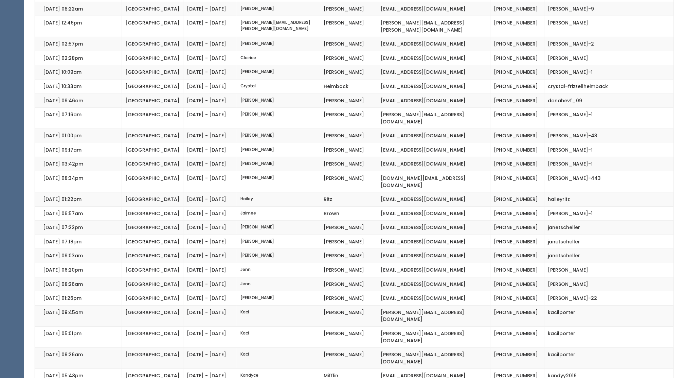
scroll to position [1224, 0]
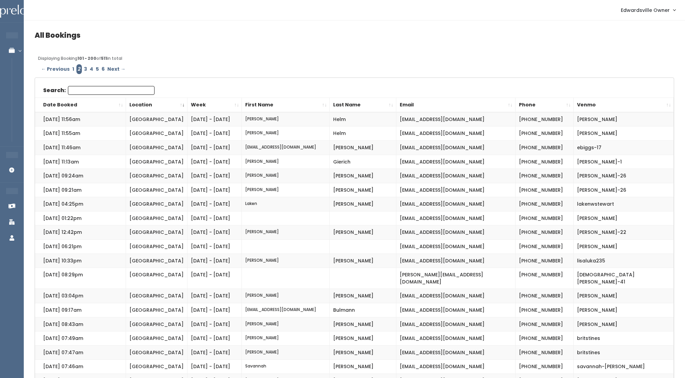
click at [255, 105] on th "First Name" at bounding box center [286, 105] width 88 height 15
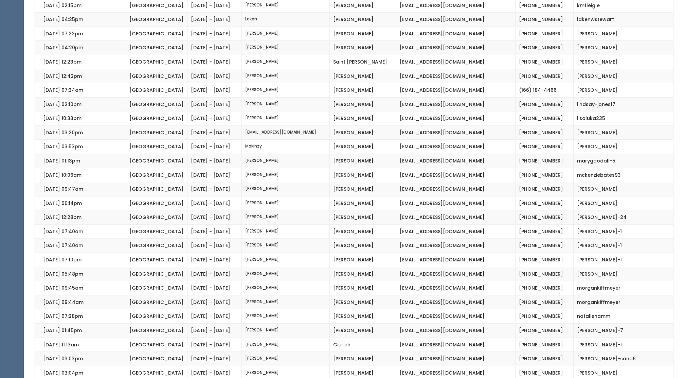
scroll to position [1224, 0]
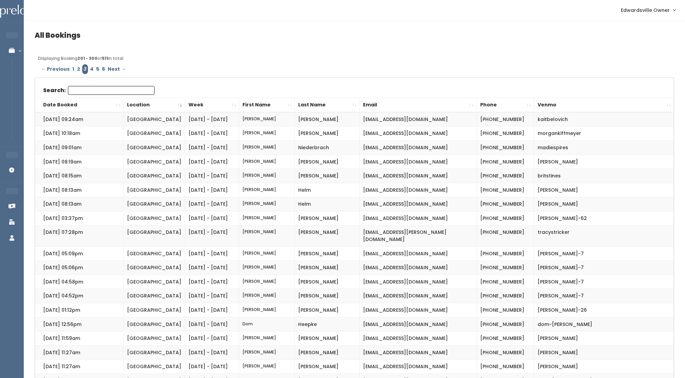
click at [241, 105] on th "First Name" at bounding box center [267, 105] width 56 height 15
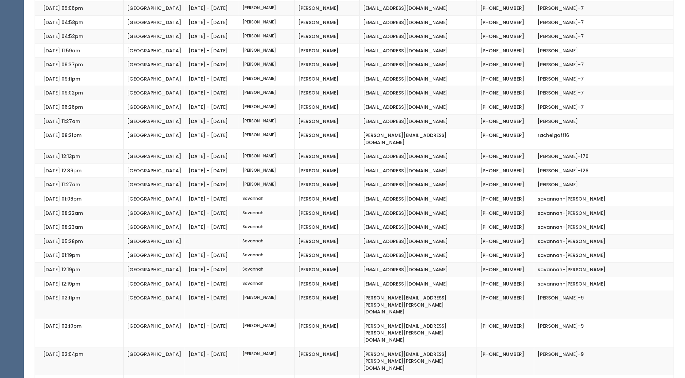
scroll to position [1224, 0]
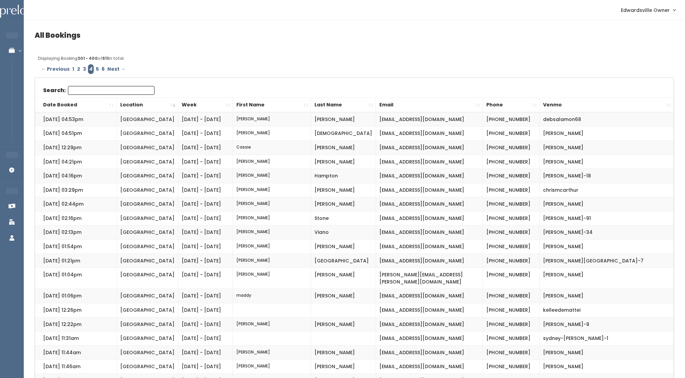
click at [255, 102] on th "First Name" at bounding box center [272, 105] width 78 height 15
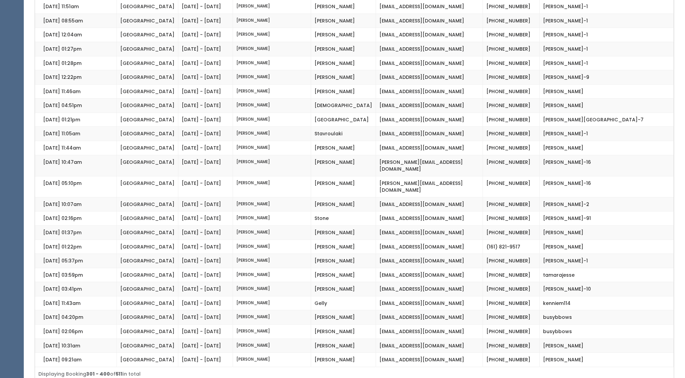
scroll to position [1224, 0]
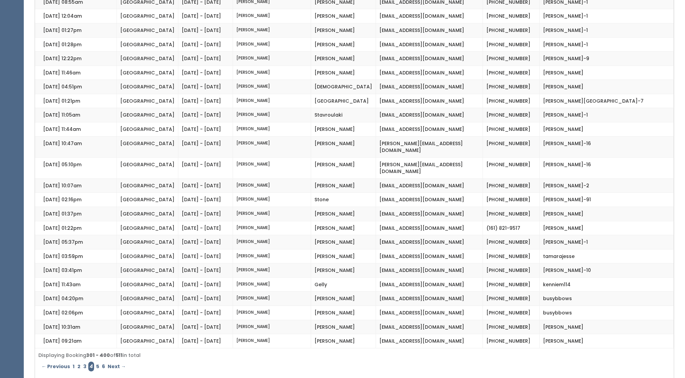
click at [95, 361] on link "5" at bounding box center [98, 366] width 6 height 10
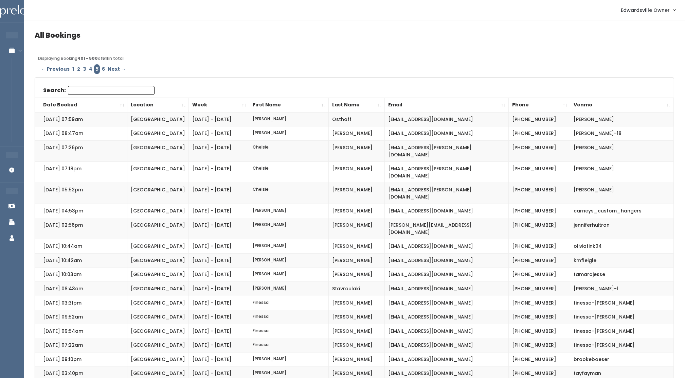
click at [283, 99] on th "First Name" at bounding box center [289, 105] width 80 height 15
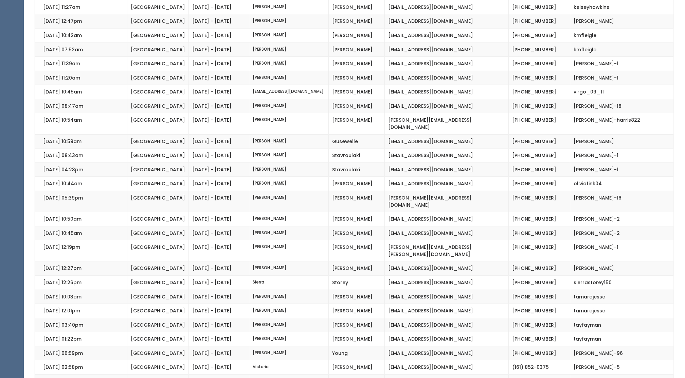
scroll to position [1224, 0]
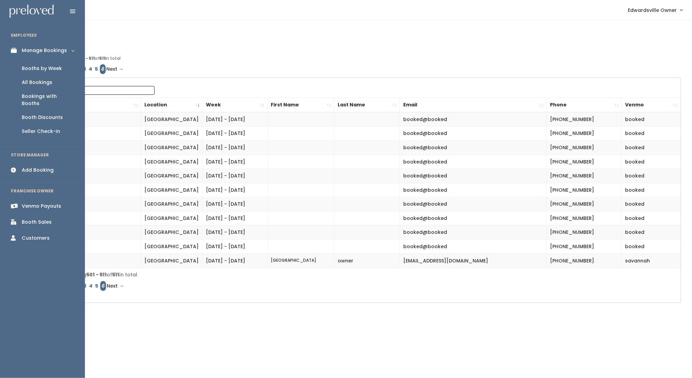
click at [32, 65] on div "Booths by Week" at bounding box center [42, 68] width 40 height 7
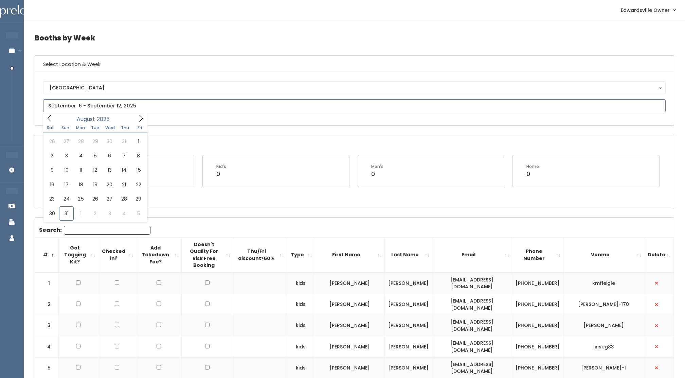
click at [247, 106] on input "text" at bounding box center [354, 105] width 623 height 13
type input "August 23 to August 29"
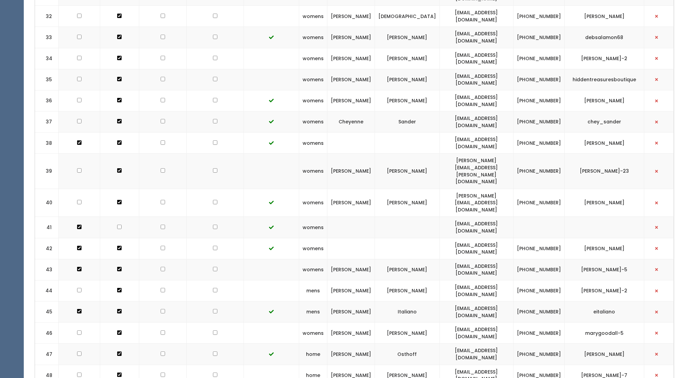
scroll to position [882, 0]
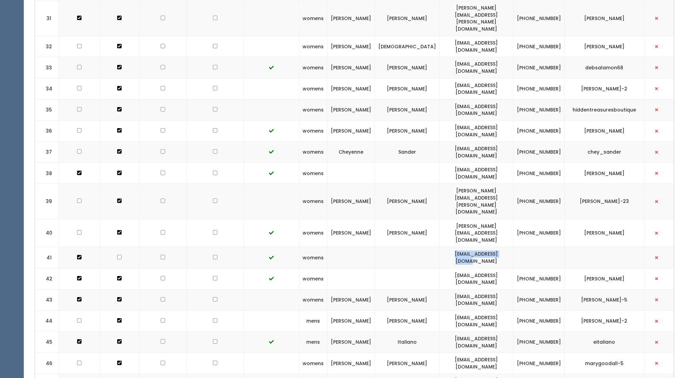
drag, startPoint x: 441, startPoint y: 123, endPoint x: 516, endPoint y: 124, distance: 75.8
click at [513, 247] on td "lisa64anne@yahoo.com" at bounding box center [477, 257] width 74 height 21
drag, startPoint x: 516, startPoint y: 124, endPoint x: 492, endPoint y: 124, distance: 24.5
copy td "[EMAIL_ADDRESS][DOMAIN_NAME]"
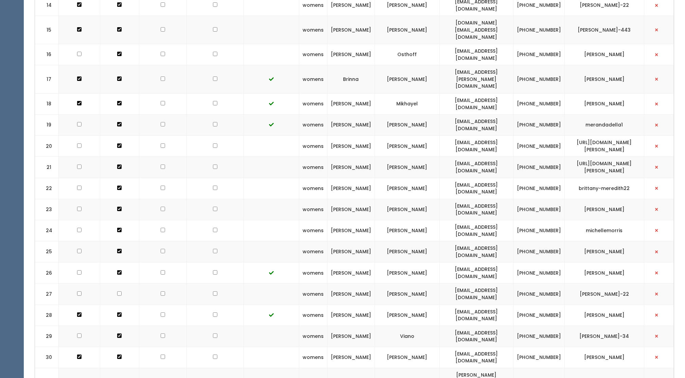
scroll to position [0, 0]
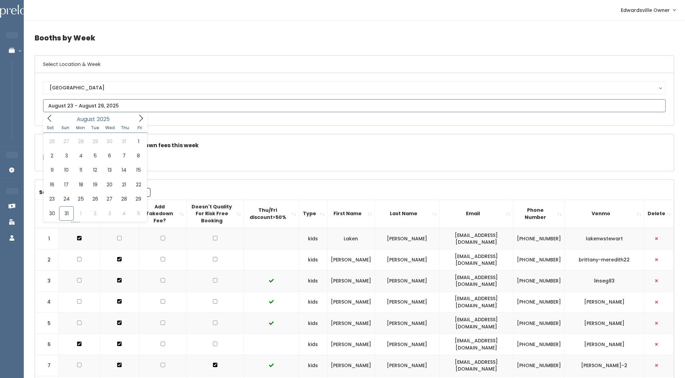
click at [162, 102] on input "text" at bounding box center [354, 105] width 623 height 13
click at [142, 115] on icon at bounding box center [140, 117] width 7 height 7
click at [139, 115] on icon at bounding box center [140, 117] width 7 height 7
type input "October 11 to October 17"
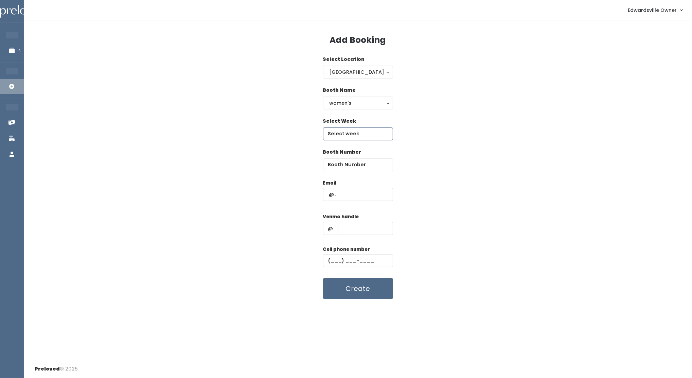
click at [365, 133] on input "text" at bounding box center [358, 133] width 70 height 13
click at [420, 144] on icon at bounding box center [416, 145] width 7 height 7
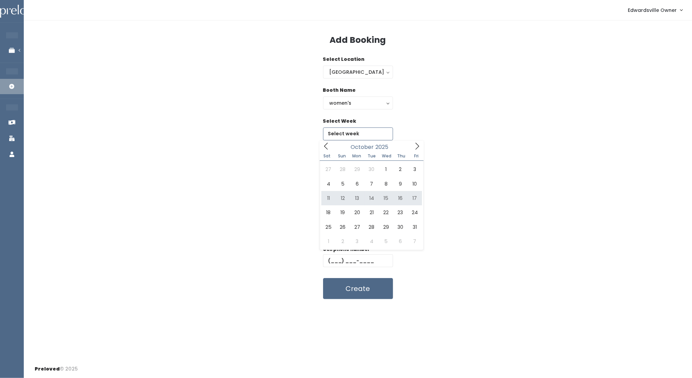
type input "October 11 to October 17"
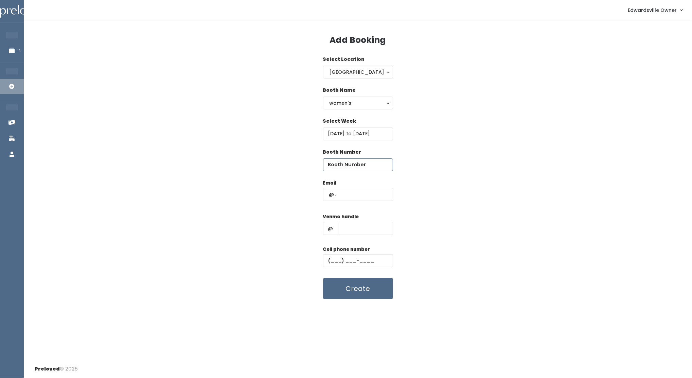
click at [364, 168] on input "number" at bounding box center [358, 164] width 70 height 13
type input "35"
click at [352, 200] on input "text" at bounding box center [358, 194] width 70 height 13
paste input "[EMAIL_ADDRESS][DOMAIN_NAME]"
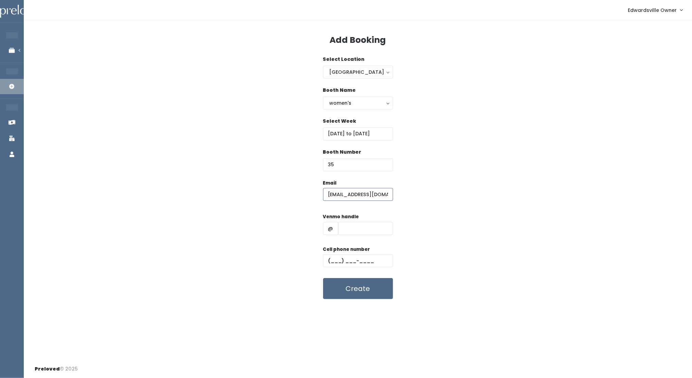
type input "[EMAIL_ADDRESS][DOMAIN_NAME]"
click at [370, 229] on input "text" at bounding box center [365, 228] width 55 height 13
paste input "LisaAnne-McGovern-15"
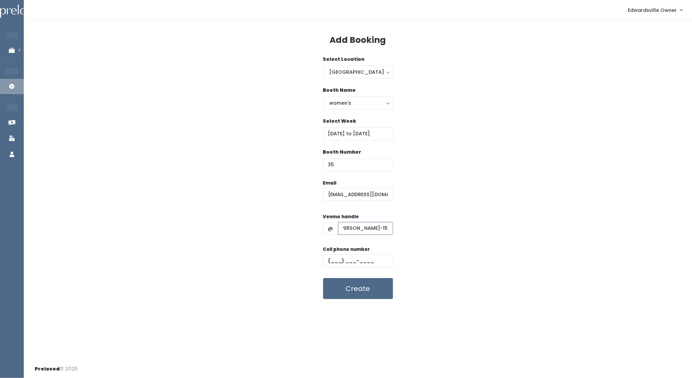
type input "LisaAnne-McGovern-15"
click at [333, 259] on input "text" at bounding box center [358, 260] width 70 height 13
type input "(618) 111-1111"
click at [366, 293] on button "Create" at bounding box center [358, 288] width 70 height 21
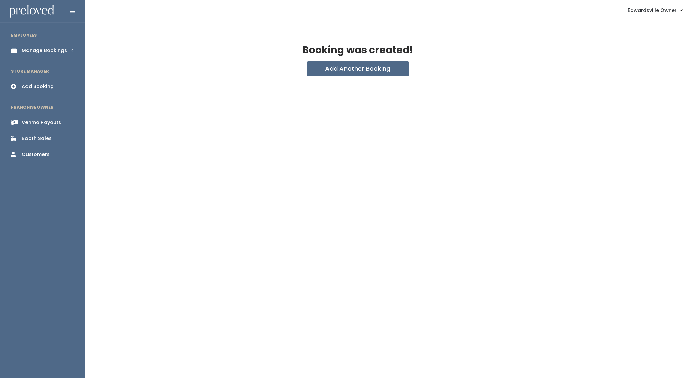
click at [30, 45] on link "Manage Bookings" at bounding box center [42, 50] width 85 height 15
click at [40, 66] on div "Booths by Week" at bounding box center [42, 68] width 40 height 7
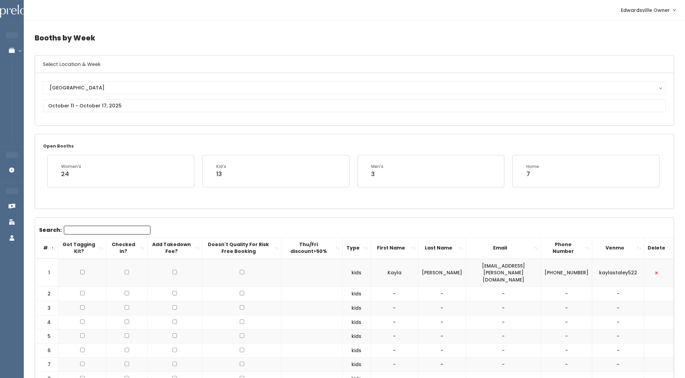
click at [669, 10] on span "Edwardsville Owner" at bounding box center [645, 9] width 49 height 7
click at [644, 57] on button "Logout" at bounding box center [651, 57] width 61 height 12
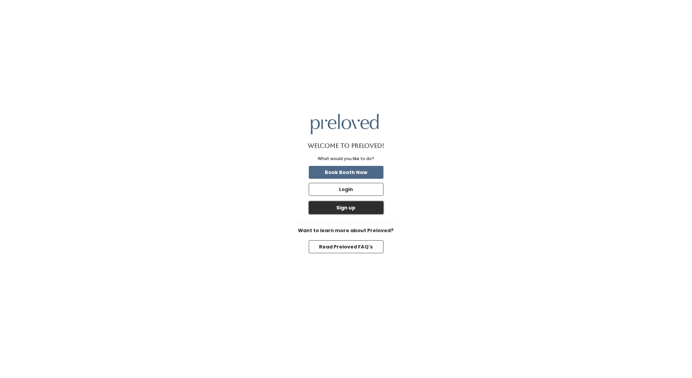
click at [358, 208] on button "Sign up" at bounding box center [346, 207] width 75 height 13
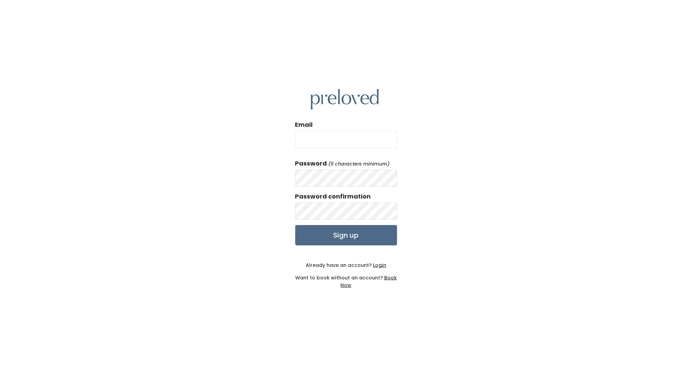
click at [382, 267] on u "Login" at bounding box center [379, 265] width 13 height 7
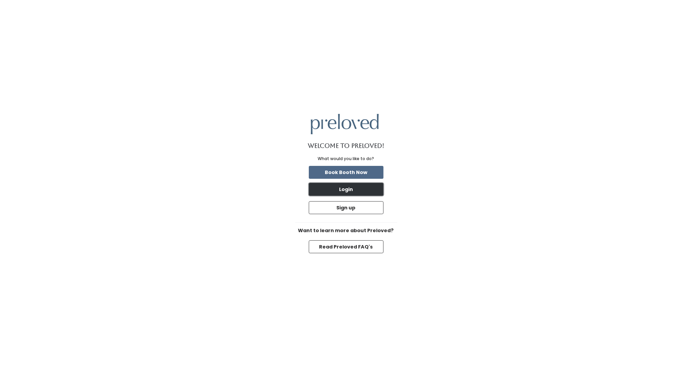
click at [359, 188] on button "Login" at bounding box center [346, 189] width 75 height 13
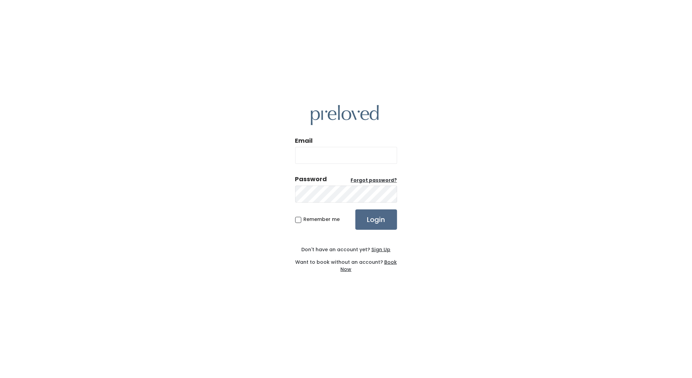
type input "[EMAIL_ADDRESS][DOMAIN_NAME]"
drag, startPoint x: 391, startPoint y: 231, endPoint x: 384, endPoint y: 220, distance: 13.4
click at [384, 220] on div "Email edwardsville.owner@preloved.love Password Forgot password? Remember me Lo…" at bounding box center [346, 189] width 102 height 200
click at [384, 220] on input "Login" at bounding box center [376, 219] width 42 height 20
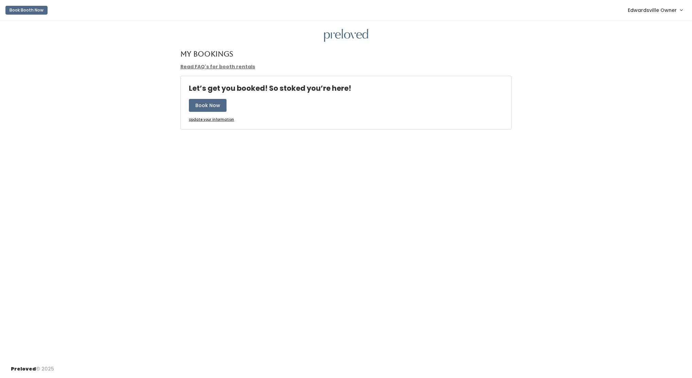
click at [653, 14] on link "Edwardsville Owner" at bounding box center [655, 10] width 68 height 15
click at [649, 24] on link "Admin Home" at bounding box center [658, 27] width 61 height 12
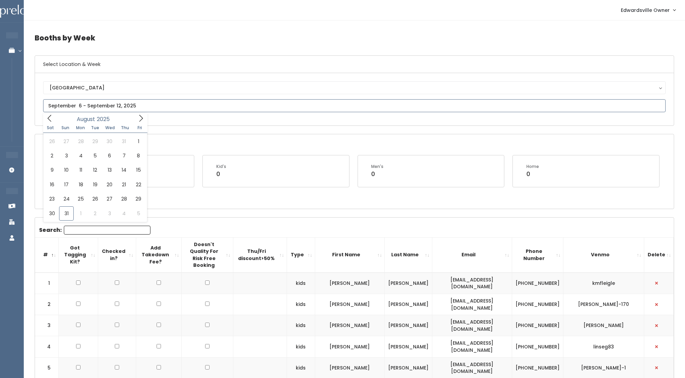
click at [91, 105] on input "text" at bounding box center [354, 105] width 623 height 13
click at [143, 118] on icon at bounding box center [140, 117] width 7 height 7
type input "September 27 to October 3"
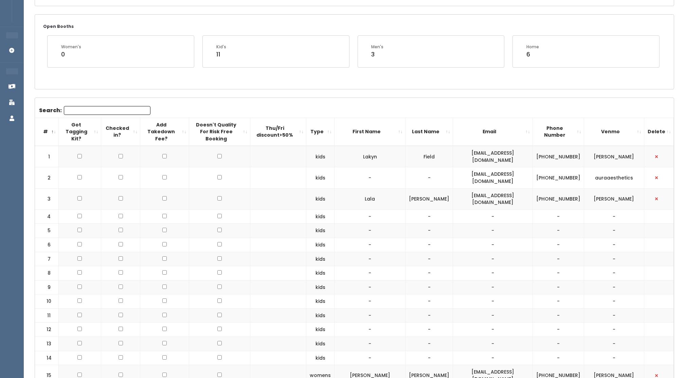
scroll to position [116, 0]
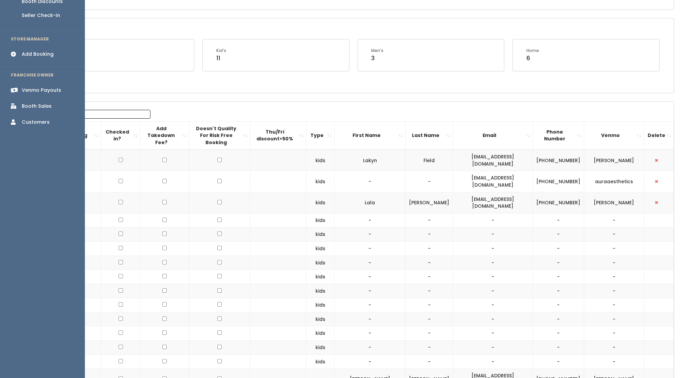
click at [38, 51] on div "Add Booking" at bounding box center [38, 54] width 32 height 7
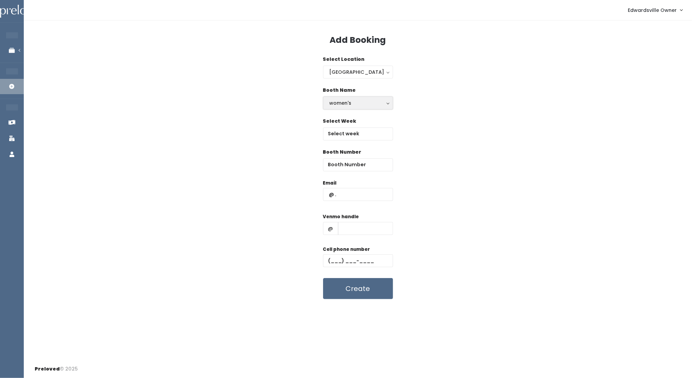
click at [366, 101] on div "women's" at bounding box center [358, 102] width 57 height 7
click at [435, 99] on div "Booth Name women's kid's home men's women's women's kid's home men's" at bounding box center [358, 102] width 647 height 31
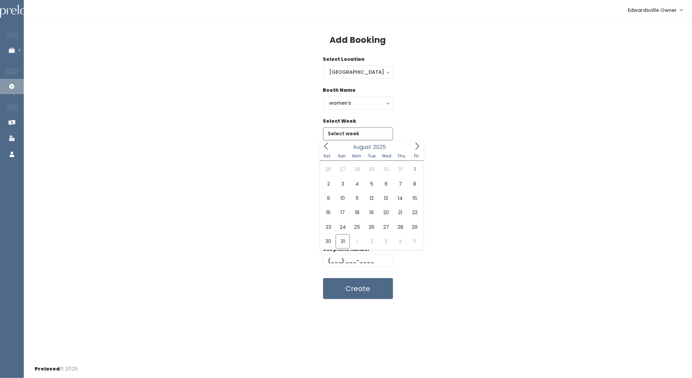
click at [377, 136] on input "text" at bounding box center [358, 133] width 70 height 13
click at [417, 143] on icon at bounding box center [418, 146] width 4 height 7
type input "September 27 to October 3"
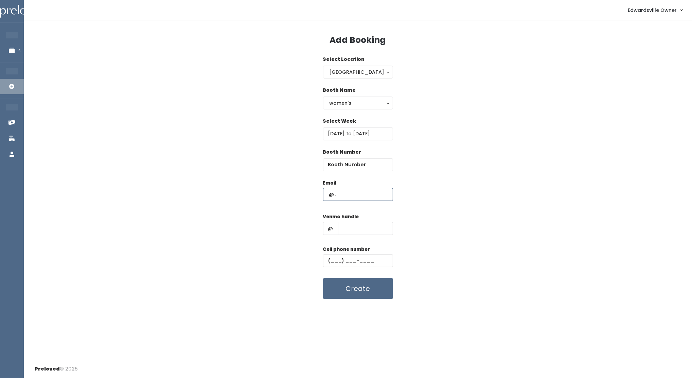
click at [366, 196] on input "text" at bounding box center [358, 194] width 70 height 13
paste input "ckbb2010@gmail.com"
type input "ckbb2010@gmail.com"
click at [355, 166] on input "number" at bounding box center [358, 164] width 70 height 13
type input "14"
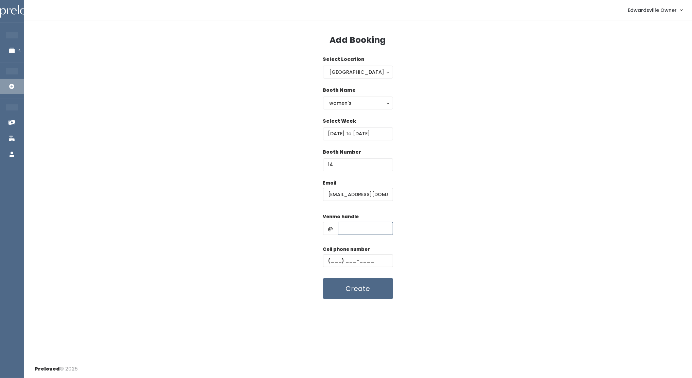
click at [366, 228] on input "text" at bounding box center [365, 228] width 55 height 13
paste input "[PERSON_NAME]-11"
type input "[PERSON_NAME]-11"
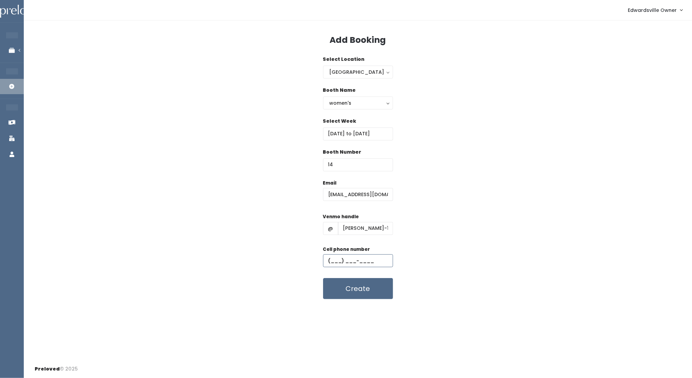
click at [330, 257] on input "text" at bounding box center [358, 260] width 70 height 13
paste input "[PHONE_NUMBER]"
type input "[PHONE_NUMBER]"
click at [372, 289] on button "Create" at bounding box center [358, 288] width 70 height 21
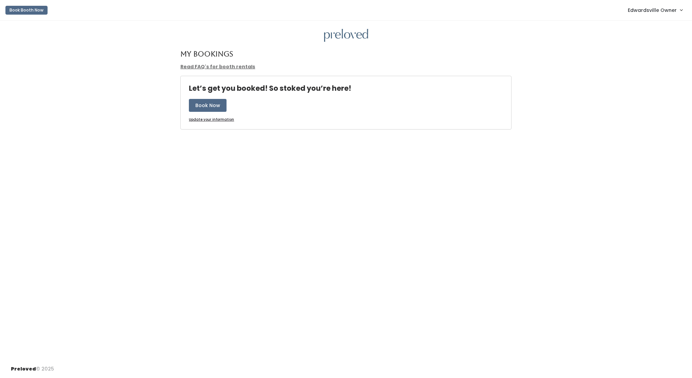
click at [644, 13] on span "Edwardsville Owner" at bounding box center [652, 9] width 49 height 7
click at [644, 31] on link "Admin Home" at bounding box center [658, 27] width 61 height 12
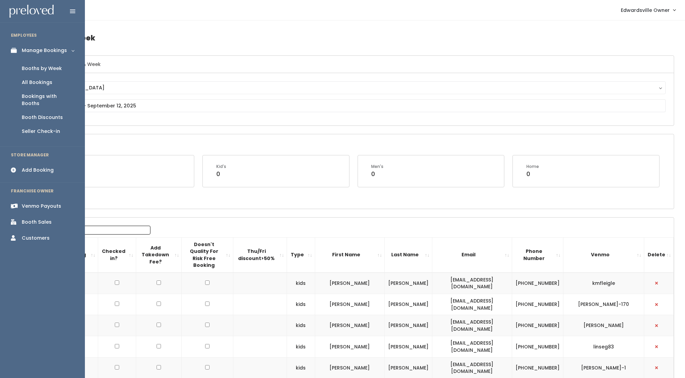
click at [33, 69] on div "Booths by Week" at bounding box center [42, 68] width 40 height 7
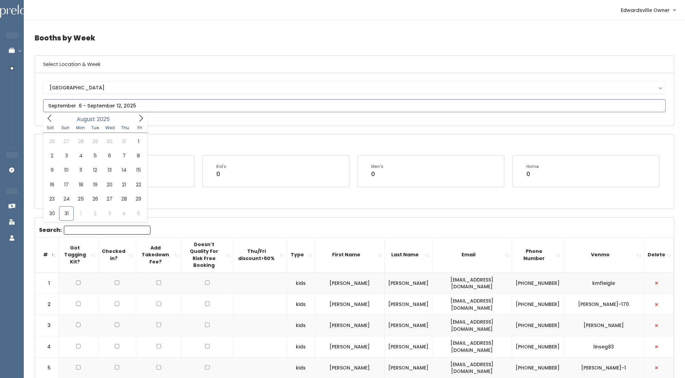
click at [93, 110] on input "text" at bounding box center [354, 105] width 623 height 13
type input "August 16 to August 22"
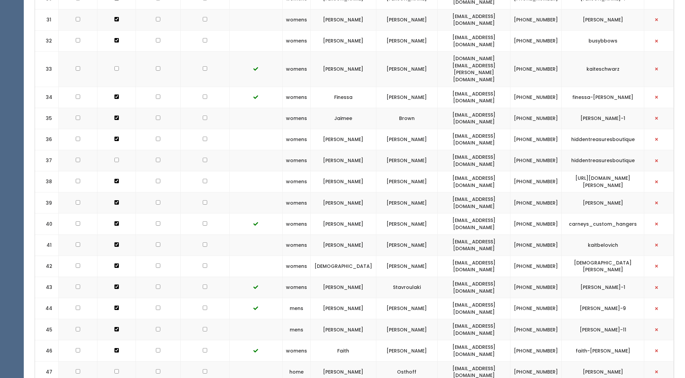
scroll to position [1013, 0]
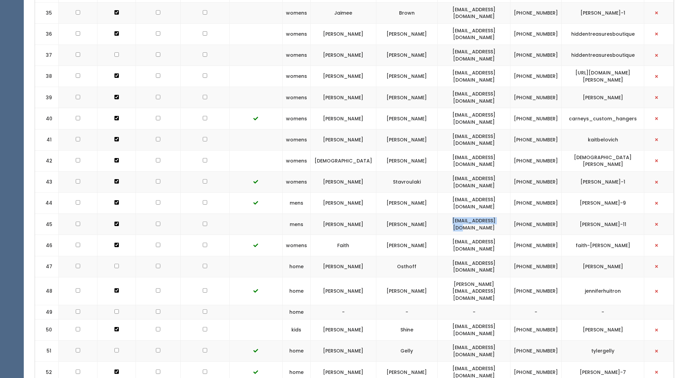
drag, startPoint x: 448, startPoint y: 154, endPoint x: 510, endPoint y: 159, distance: 62.0
click at [510, 214] on td "ckbb2010@gmail.com" at bounding box center [474, 224] width 73 height 21
drag, startPoint x: 510, startPoint y: 159, endPoint x: 479, endPoint y: 154, distance: 31.6
copy td "ckbb2010@gmail.com"
drag, startPoint x: 573, startPoint y: 154, endPoint x: 634, endPoint y: 159, distance: 61.3
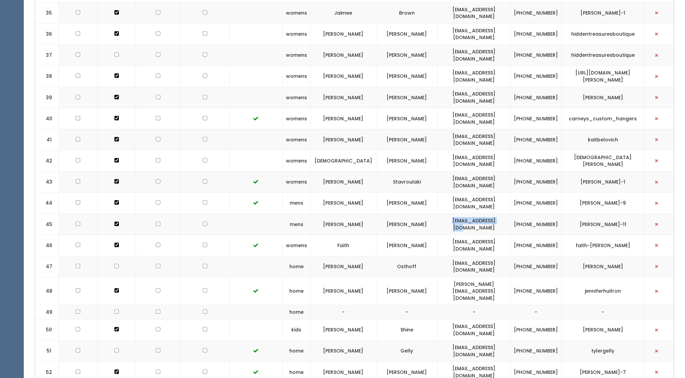
click at [634, 214] on td "christopher-mcarthur-11" at bounding box center [603, 224] width 83 height 21
drag, startPoint x: 634, startPoint y: 159, endPoint x: 624, endPoint y: 154, distance: 11.6
click at [624, 214] on td "christopher-mcarthur-11" at bounding box center [603, 224] width 83 height 21
copy td "christopher-mcarthur-11"
drag, startPoint x: 526, startPoint y: 150, endPoint x: 545, endPoint y: 158, distance: 21.5
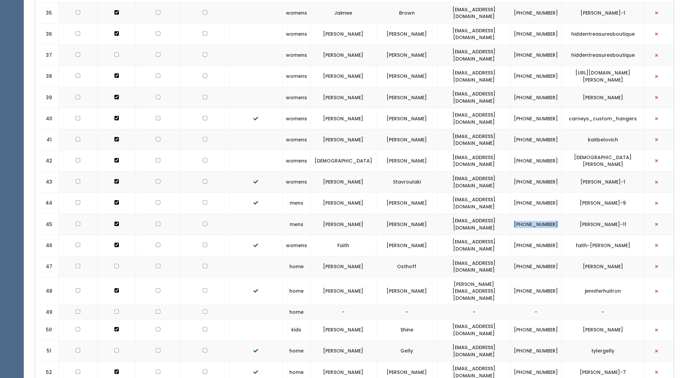
click at [545, 214] on td "(618) 558-7051" at bounding box center [536, 224] width 51 height 21
drag, startPoint x: 545, startPoint y: 158, endPoint x: 534, endPoint y: 156, distance: 11.1
copy td "(618) 558-7051"
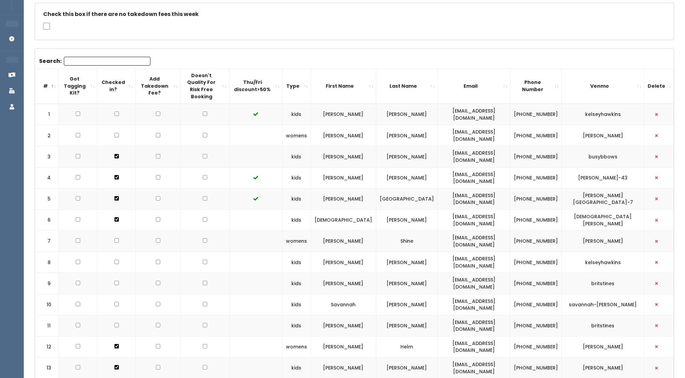
scroll to position [0, 0]
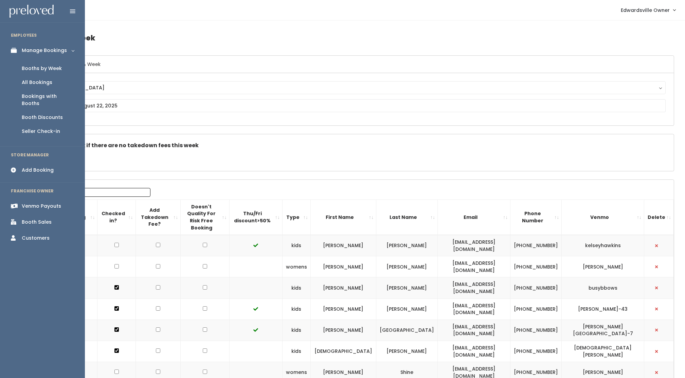
click at [40, 78] on link "All Bookings" at bounding box center [42, 82] width 85 height 14
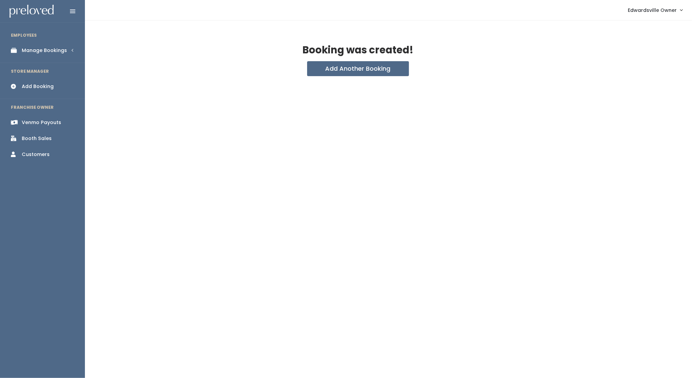
click at [40, 49] on div "Manage Bookings" at bounding box center [44, 50] width 45 height 7
click at [46, 69] on div "Booths by Week" at bounding box center [42, 68] width 40 height 7
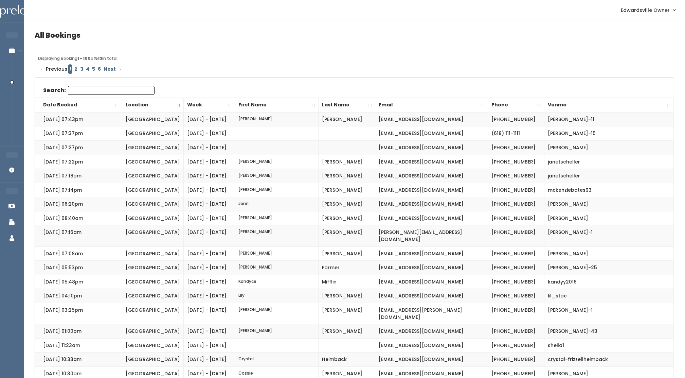
click at [111, 90] on input "Search:" at bounding box center [111, 90] width 87 height 9
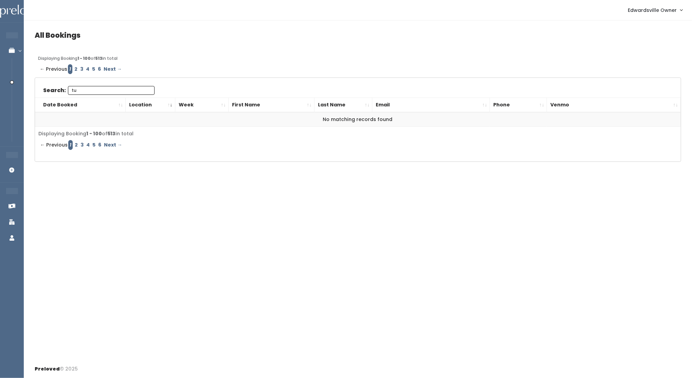
type input "t"
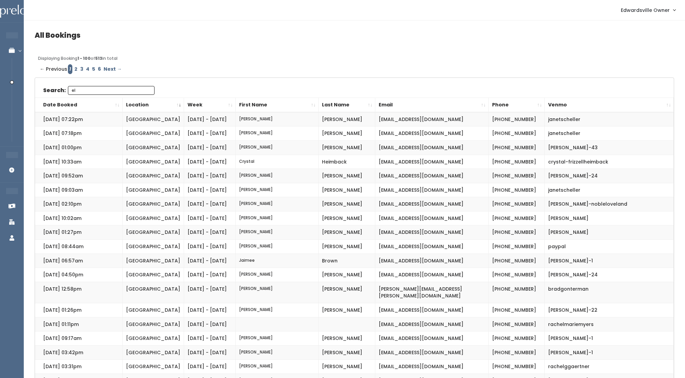
type input "e"
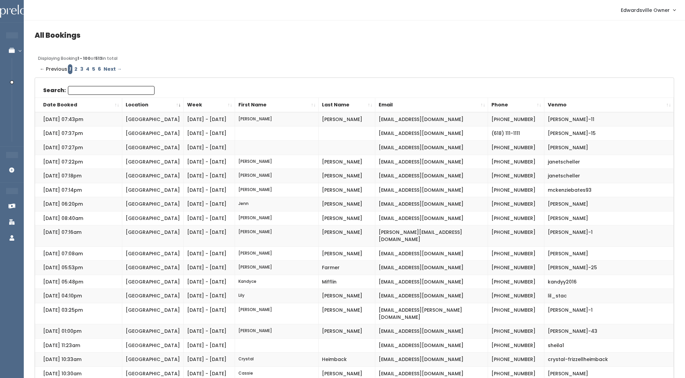
click at [332, 101] on th "Last Name" at bounding box center [346, 105] width 57 height 15
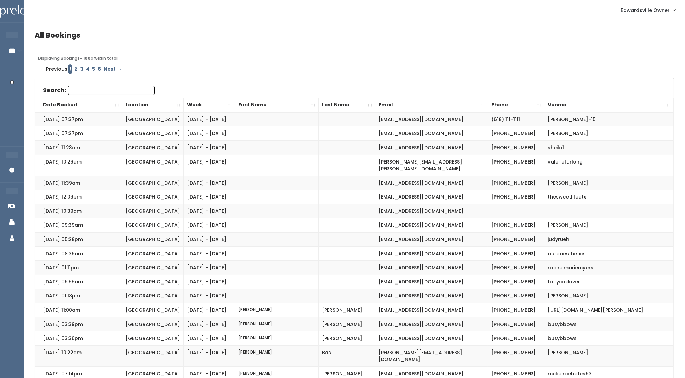
click at [332, 101] on th "Last Name" at bounding box center [346, 105] width 57 height 15
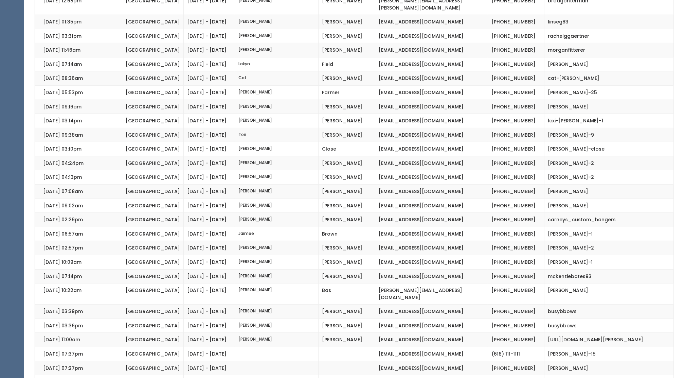
scroll to position [1224, 0]
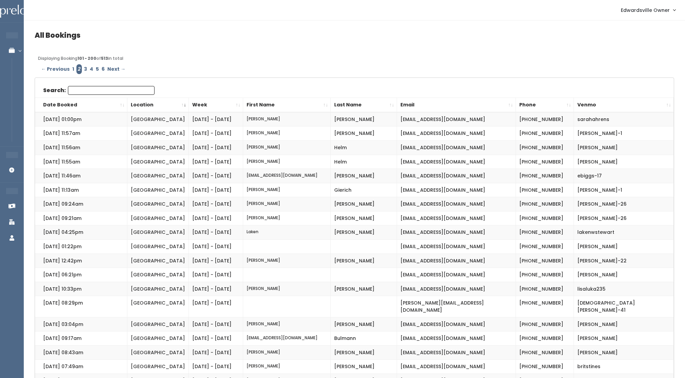
click at [351, 103] on th "Last Name" at bounding box center [364, 105] width 66 height 15
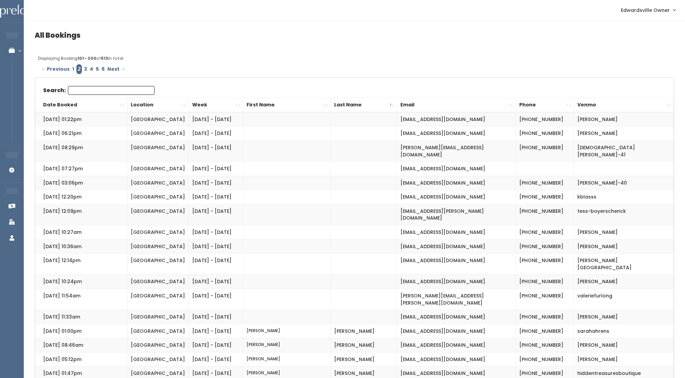
click at [351, 103] on th "Last Name" at bounding box center [364, 105] width 66 height 15
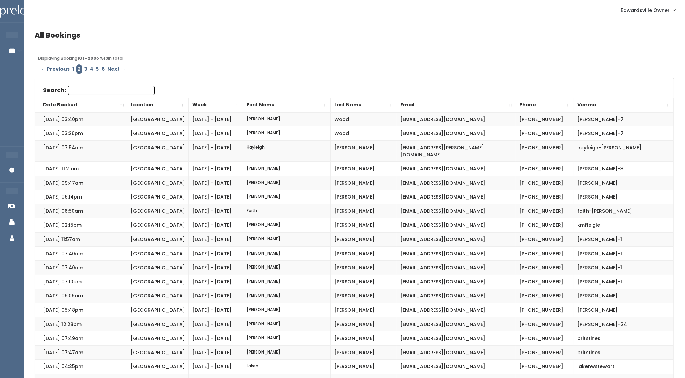
click at [84, 68] on link "3" at bounding box center [86, 69] width 6 height 10
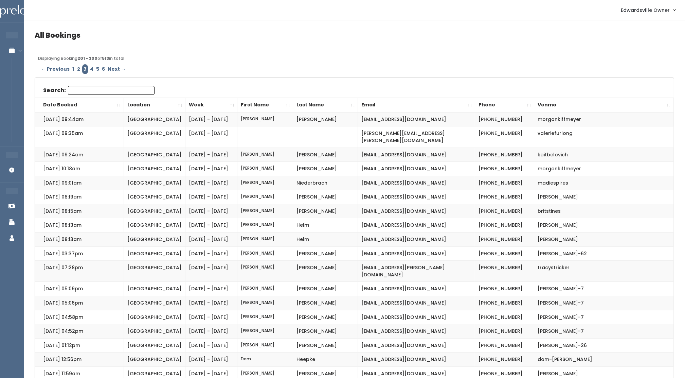
click at [311, 104] on th "Last Name" at bounding box center [325, 105] width 65 height 15
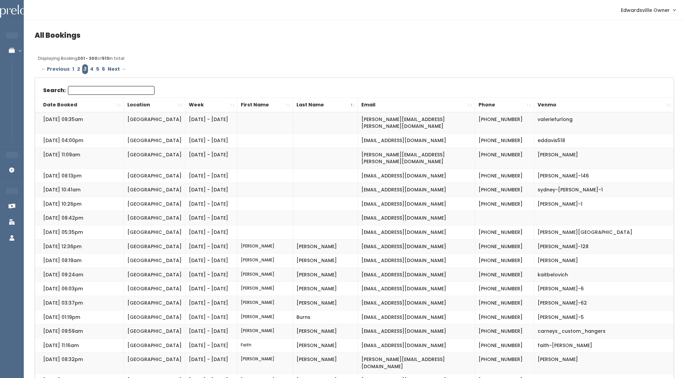
click at [311, 104] on th "Last Name" at bounding box center [325, 105] width 65 height 15
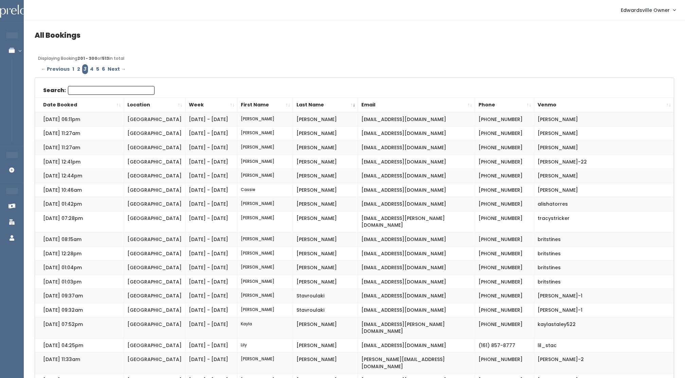
click at [91, 69] on link "4" at bounding box center [92, 69] width 6 height 10
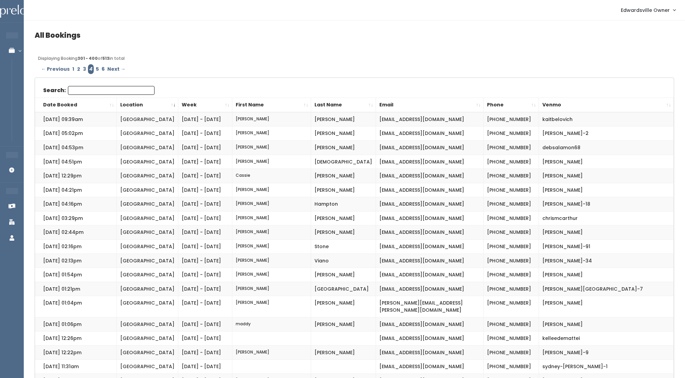
click at [329, 100] on th "Last Name" at bounding box center [343, 105] width 65 height 15
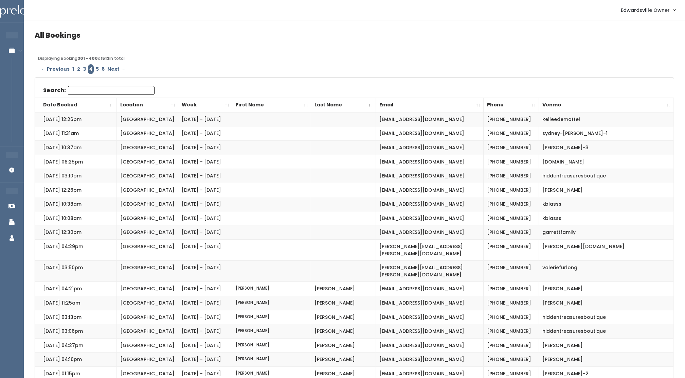
click at [329, 100] on th "Last Name" at bounding box center [343, 105] width 65 height 15
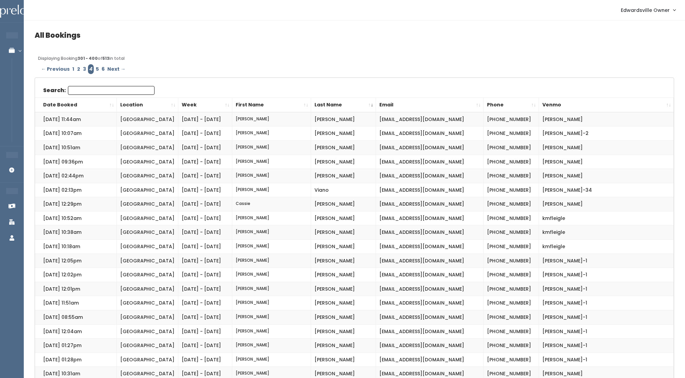
click at [95, 64] on link "5" at bounding box center [97, 69] width 6 height 10
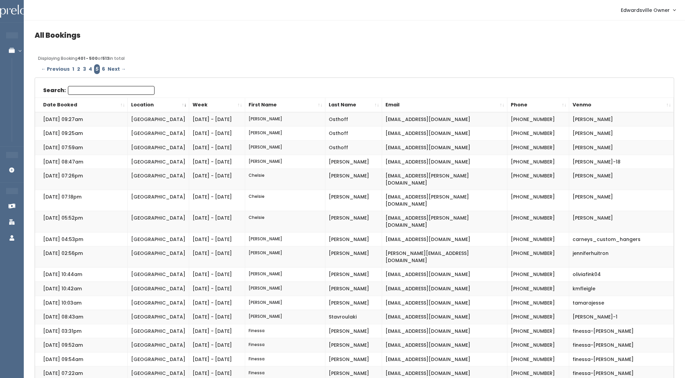
click at [342, 106] on th "Last Name" at bounding box center [353, 105] width 57 height 15
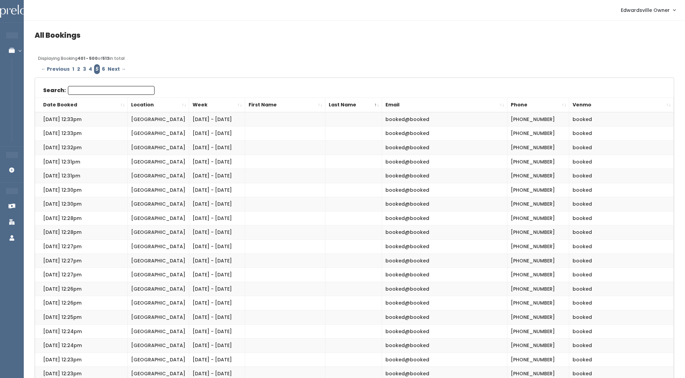
click at [342, 106] on th "Last Name" at bounding box center [353, 105] width 57 height 15
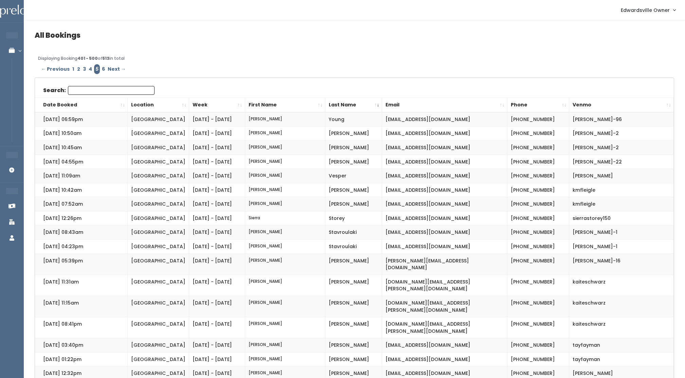
click at [101, 68] on link "6" at bounding box center [104, 69] width 6 height 10
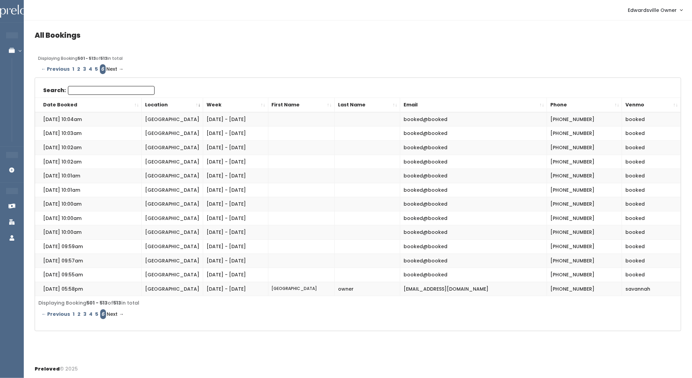
click at [356, 108] on th "Last Name" at bounding box center [367, 105] width 66 height 15
click at [98, 85] on div "Search: Date Booked Location Week First Name Last Name Email Phone Venmo Jul 13…" at bounding box center [358, 204] width 646 height 253
click at [98, 88] on input "Search:" at bounding box center [111, 90] width 87 height 9
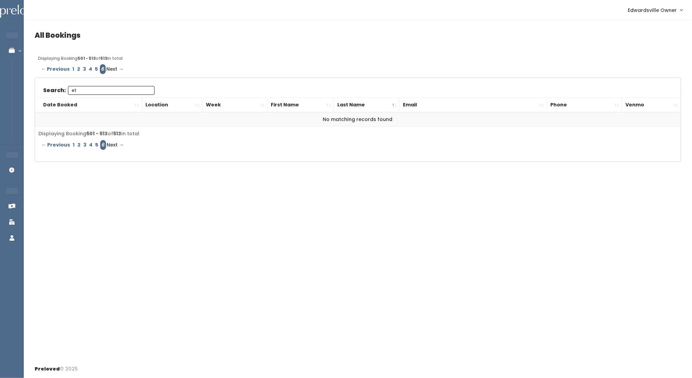
type input "et"
click at [71, 144] on link "1" at bounding box center [73, 145] width 5 height 10
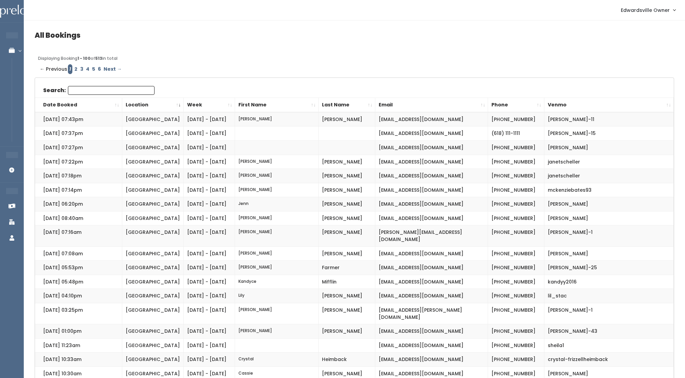
click at [69, 101] on th "Date Booked" at bounding box center [78, 105] width 87 height 15
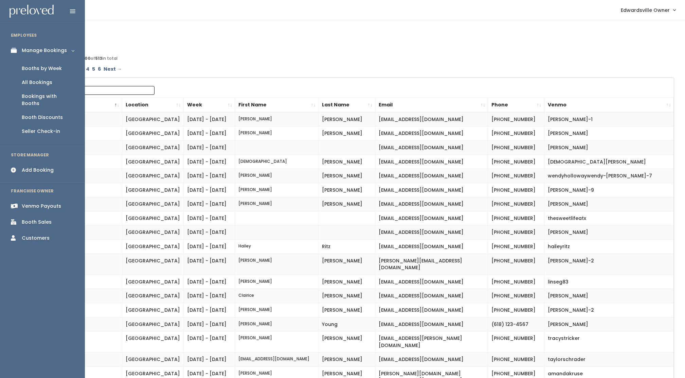
click at [43, 64] on link "Booths by Week" at bounding box center [42, 68] width 85 height 14
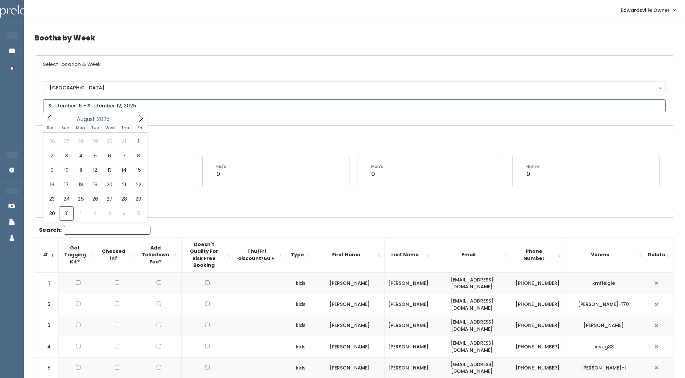
click at [82, 104] on input "text" at bounding box center [354, 105] width 623 height 13
type input "August 30 to September 5"
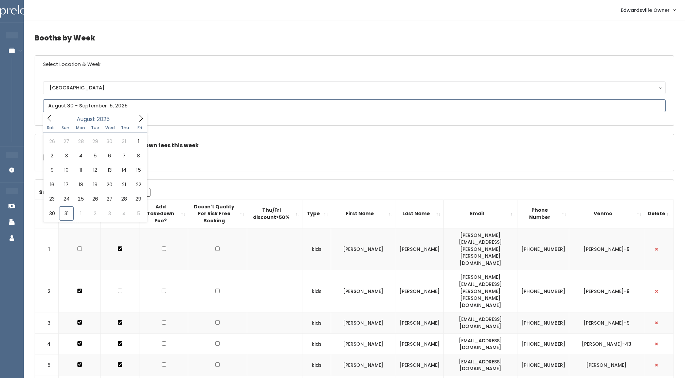
click at [137, 104] on input "text" at bounding box center [354, 105] width 623 height 13
click at [140, 119] on icon at bounding box center [140, 117] width 7 height 7
type input "September 6 to September 12"
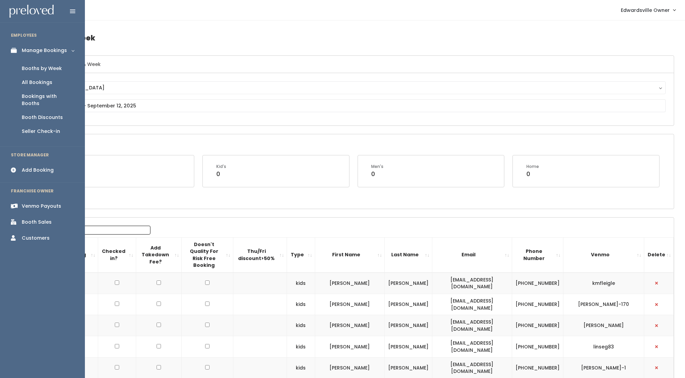
click at [37, 166] on div "Add Booking" at bounding box center [38, 169] width 32 height 7
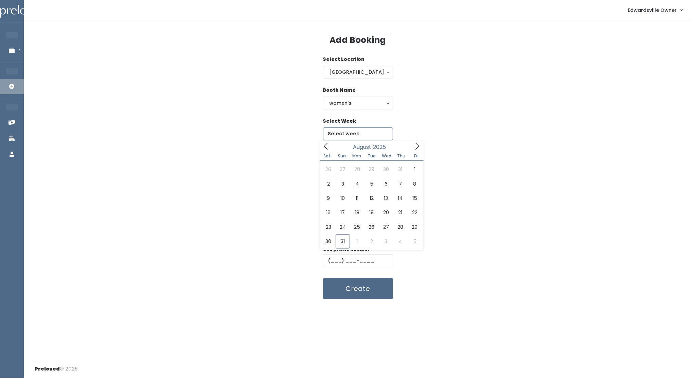
click at [351, 132] on input "text" at bounding box center [358, 133] width 70 height 13
click at [420, 146] on icon at bounding box center [416, 145] width 7 height 7
type input "September 6 to September 12"
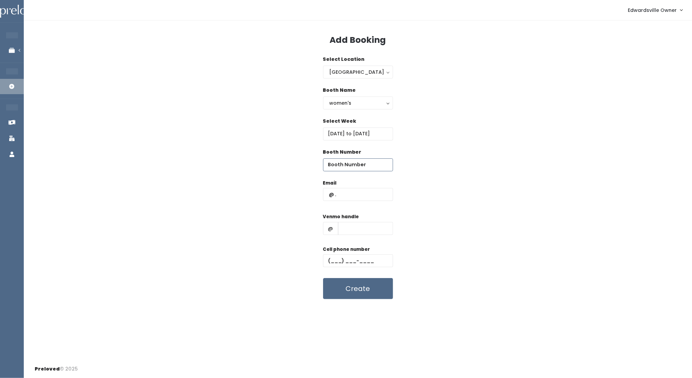
click at [355, 166] on input "number" at bounding box center [358, 164] width 70 height 13
type input "38"
click at [371, 196] on input "text" at bounding box center [358, 194] width 70 height 13
type input "wiley_100@hotmail.com"
click at [362, 233] on input "text" at bounding box center [365, 228] width 55 height 13
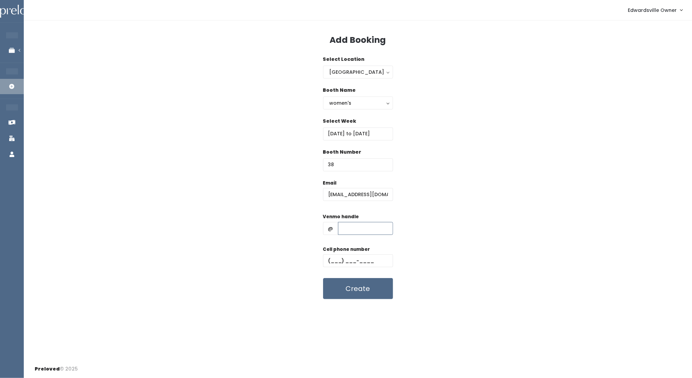
type input "savannah-romshek"
click at [330, 260] on input "text" at bounding box center [358, 260] width 70 height 13
type input "(618) 401-2788"
click at [353, 293] on button "Create" at bounding box center [358, 288] width 70 height 21
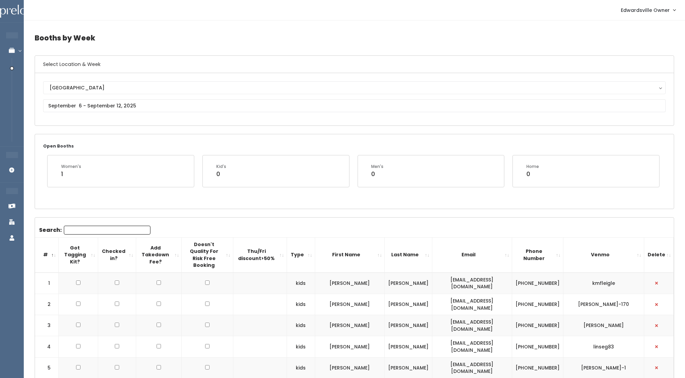
click at [112, 113] on div "Edwardsville Edwardsville" at bounding box center [354, 99] width 623 height 36
click at [114, 108] on input "text" at bounding box center [354, 105] width 623 height 13
click at [142, 119] on icon at bounding box center [140, 117] width 7 height 7
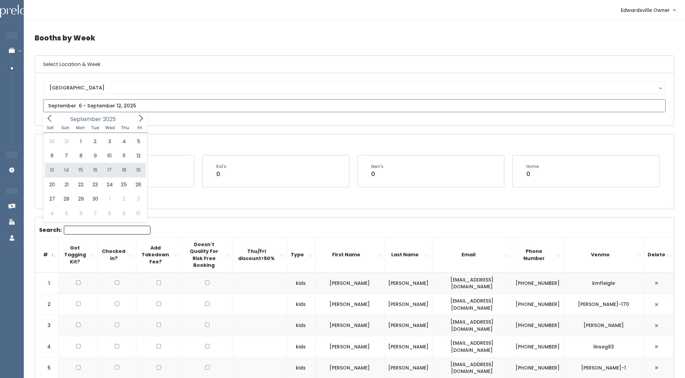
type input "September 13 to September 19"
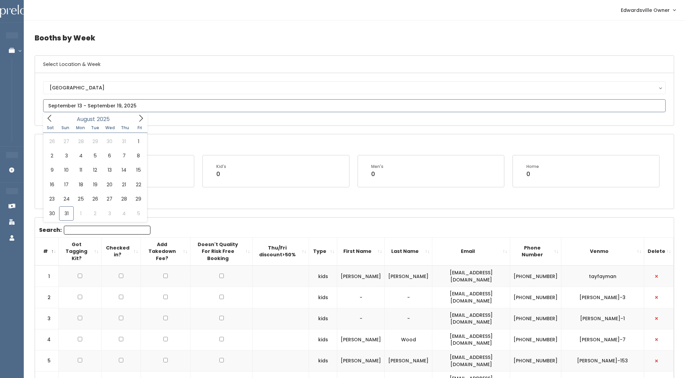
click at [96, 102] on input "text" at bounding box center [354, 105] width 623 height 13
click at [138, 120] on icon at bounding box center [140, 117] width 7 height 7
type input "September 20 to September 26"
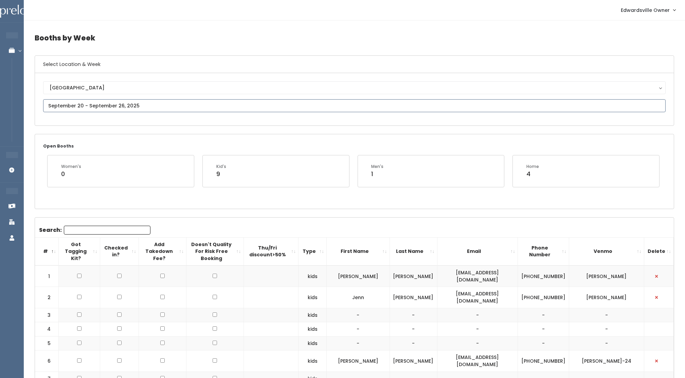
click at [124, 107] on input "text" at bounding box center [354, 105] width 623 height 13
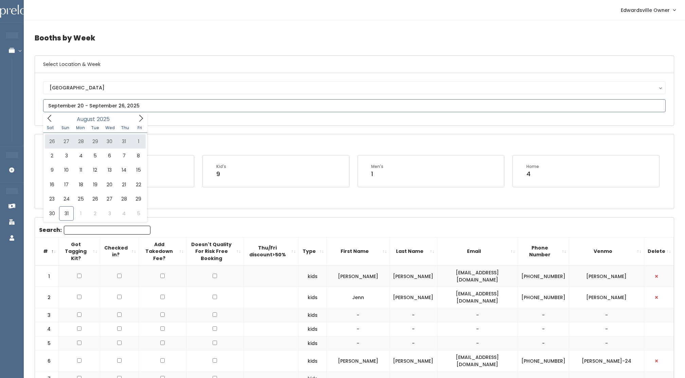
click at [140, 118] on icon at bounding box center [140, 117] width 7 height 7
type input "September 27 to October 3"
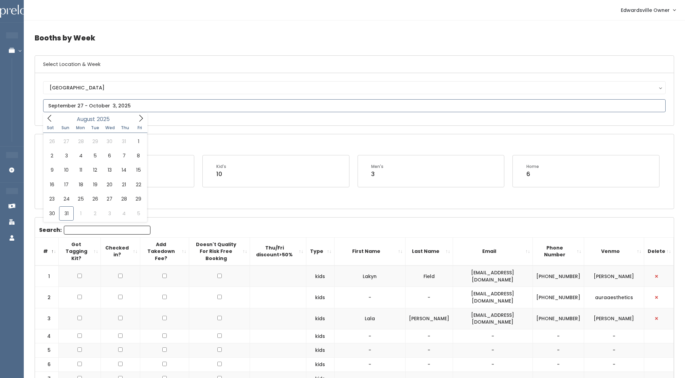
click at [89, 105] on input "text" at bounding box center [354, 105] width 623 height 13
click at [140, 117] on icon at bounding box center [140, 117] width 7 height 7
type input "October 4 to October 10"
